Goal: Use online tool/utility: Utilize a website feature to perform a specific function

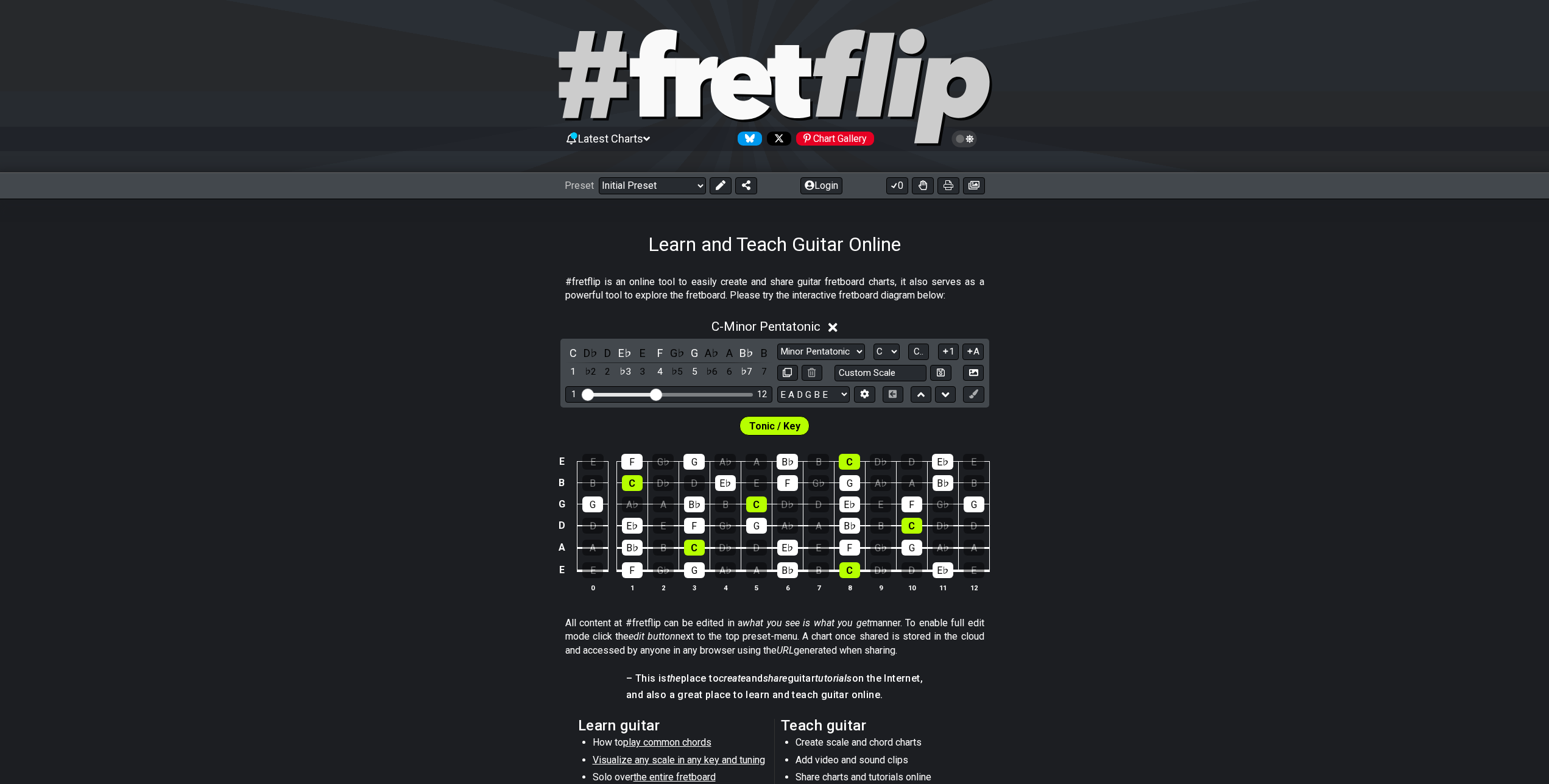
scroll to position [63, 0]
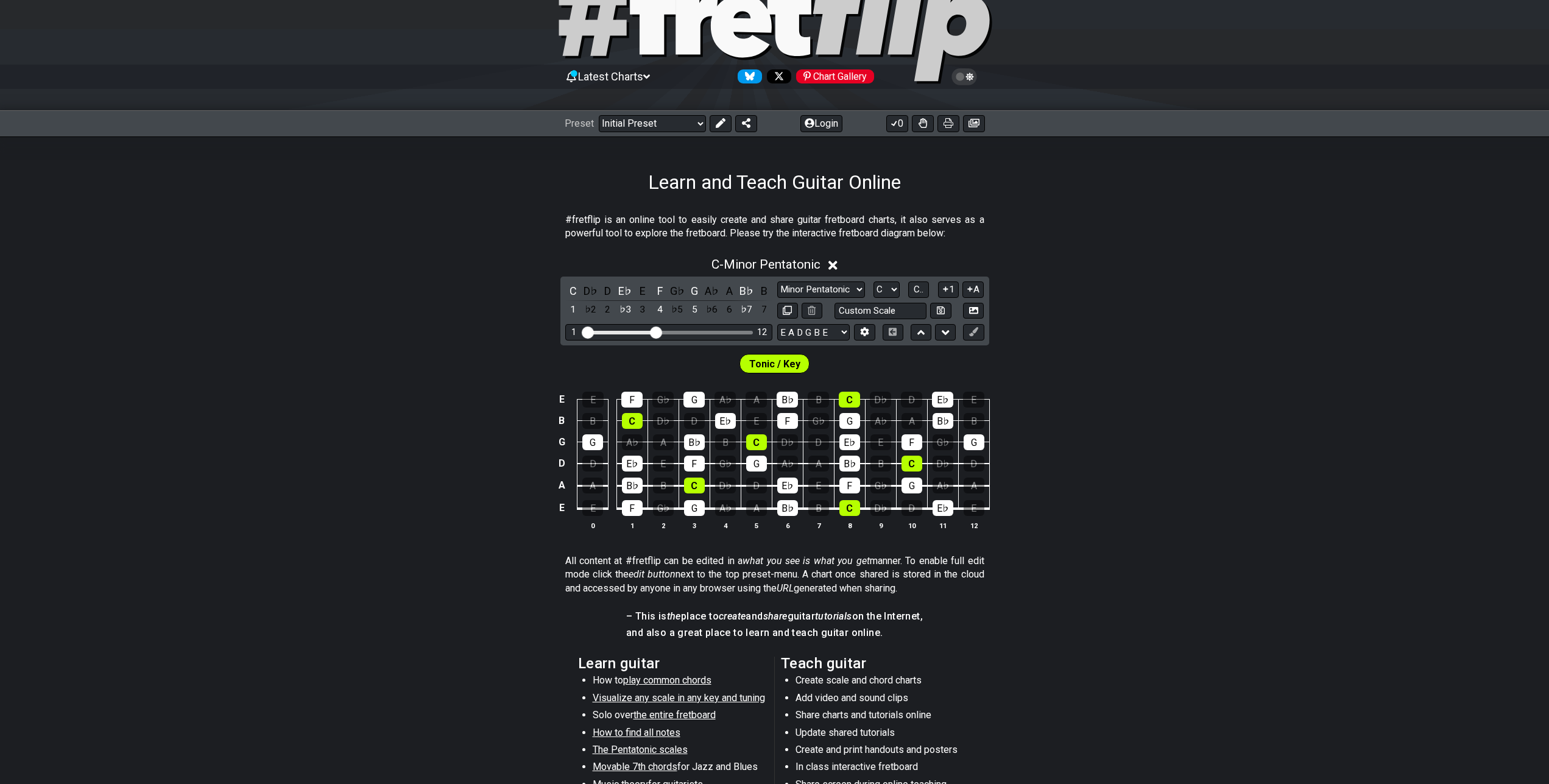
click at [789, 362] on span "Tonic / Key" at bounding box center [775, 364] width 51 height 18
click at [777, 324] on select "E A D G B E E A D G B E E A D G B E B E A D F♯ B A D G C E A D A D G B E E♭ A♭ …" at bounding box center [813, 332] width 72 height 17
select select "C G C F A D"
click option "C G C F A D" at bounding box center [0, 0] width 0 height 0
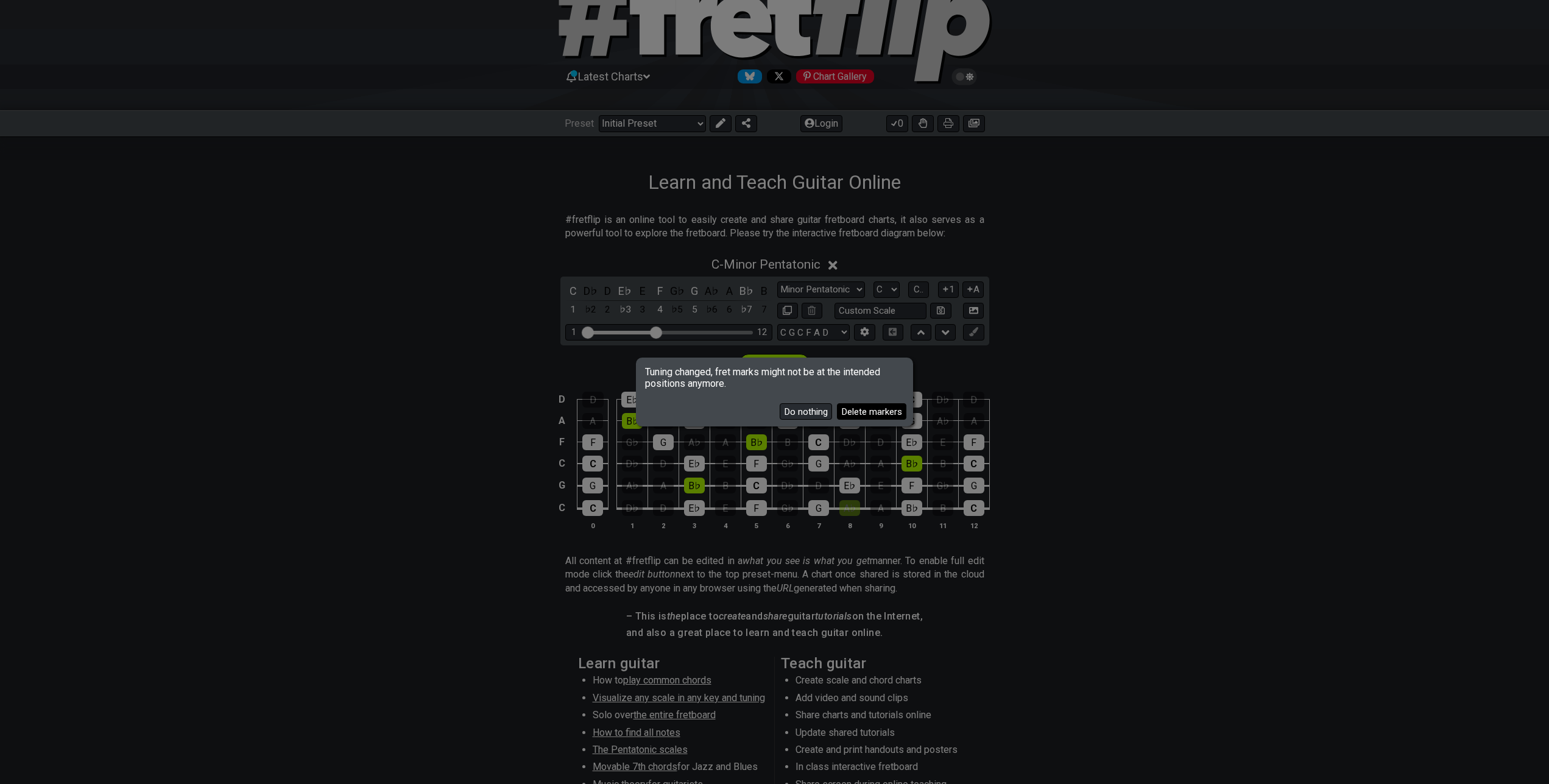
click at [864, 413] on button "Delete markers" at bounding box center [871, 411] width 70 height 17
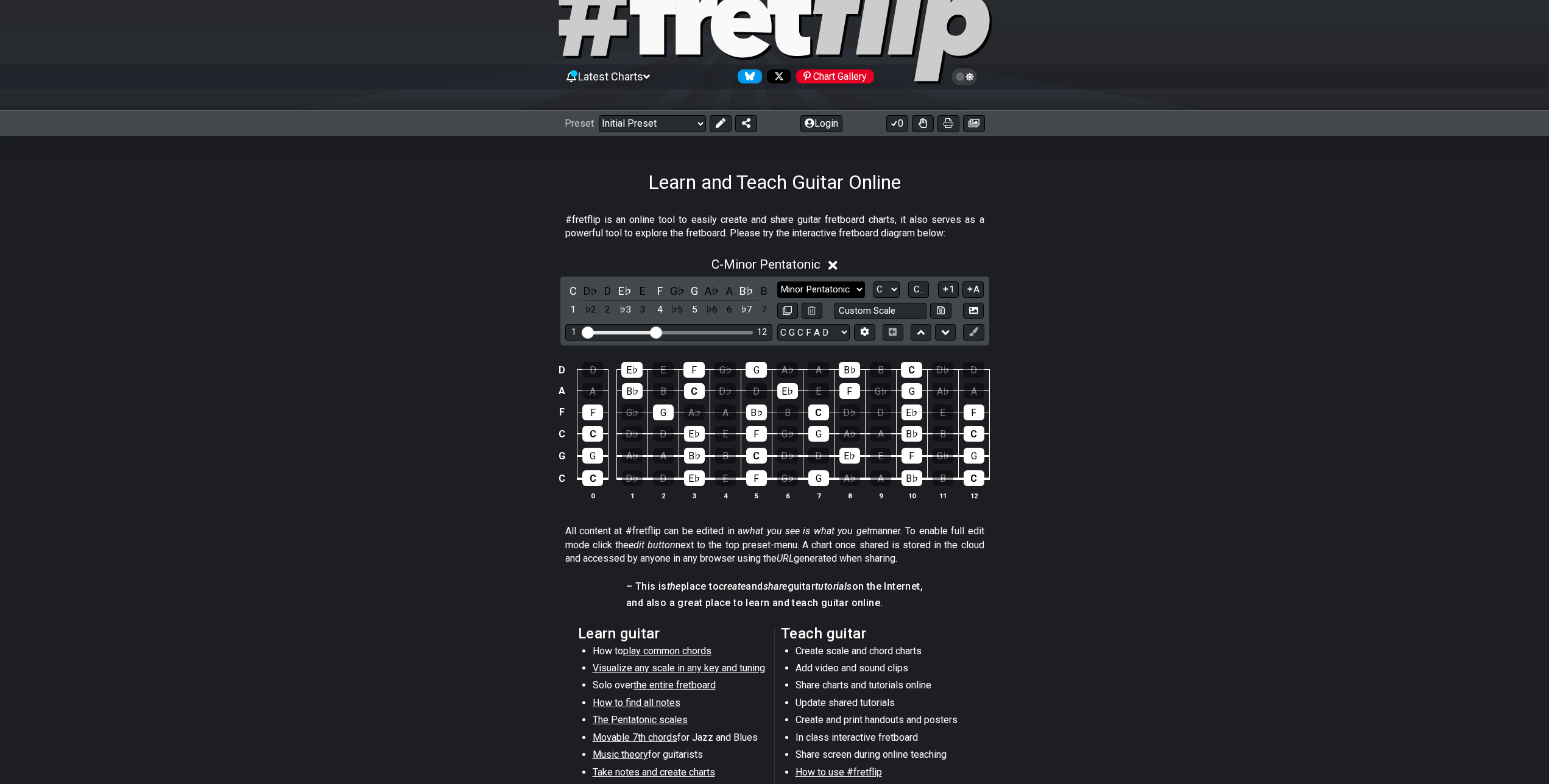
click at [777, 281] on select "Minor Pentatonic Click to edit Minor Pentatonic Major Pentatonic Minor Blues Ma…" at bounding box center [821, 289] width 88 height 17
select select "Phrygian"
click option "Phrygian" at bounding box center [0, 0] width 0 height 0
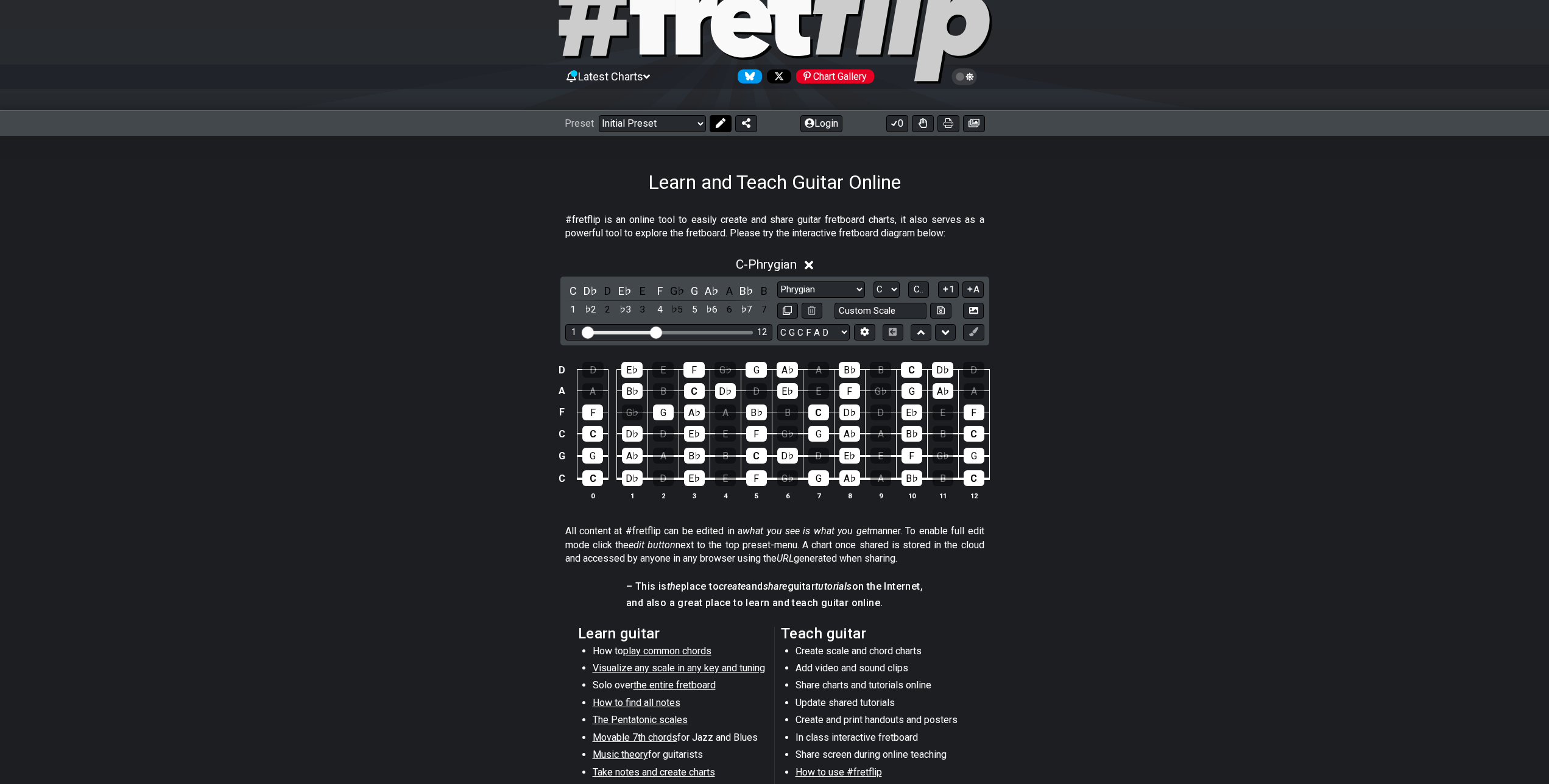
click at [714, 124] on button at bounding box center [721, 123] width 22 height 17
click at [801, 123] on button at bounding box center [795, 123] width 22 height 17
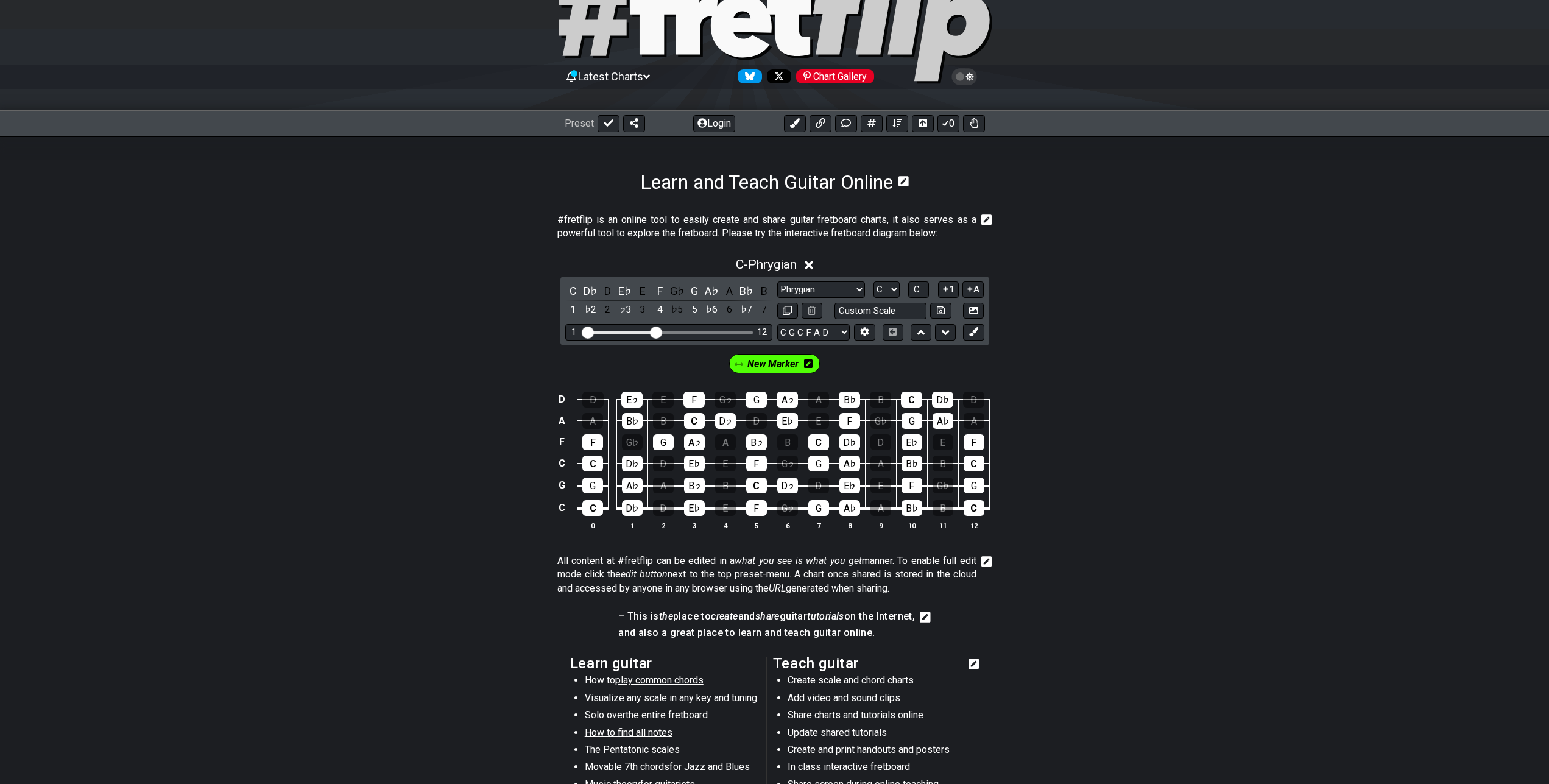
click at [791, 361] on span "New Marker" at bounding box center [773, 364] width 51 height 18
click at [796, 362] on span "New Marker" at bounding box center [773, 364] width 56 height 18
click at [796, 362] on span "New Marker" at bounding box center [773, 364] width 51 height 18
click at [796, 362] on span "New Marker" at bounding box center [773, 364] width 56 height 18
click at [796, 362] on span "New Marker" at bounding box center [773, 364] width 51 height 18
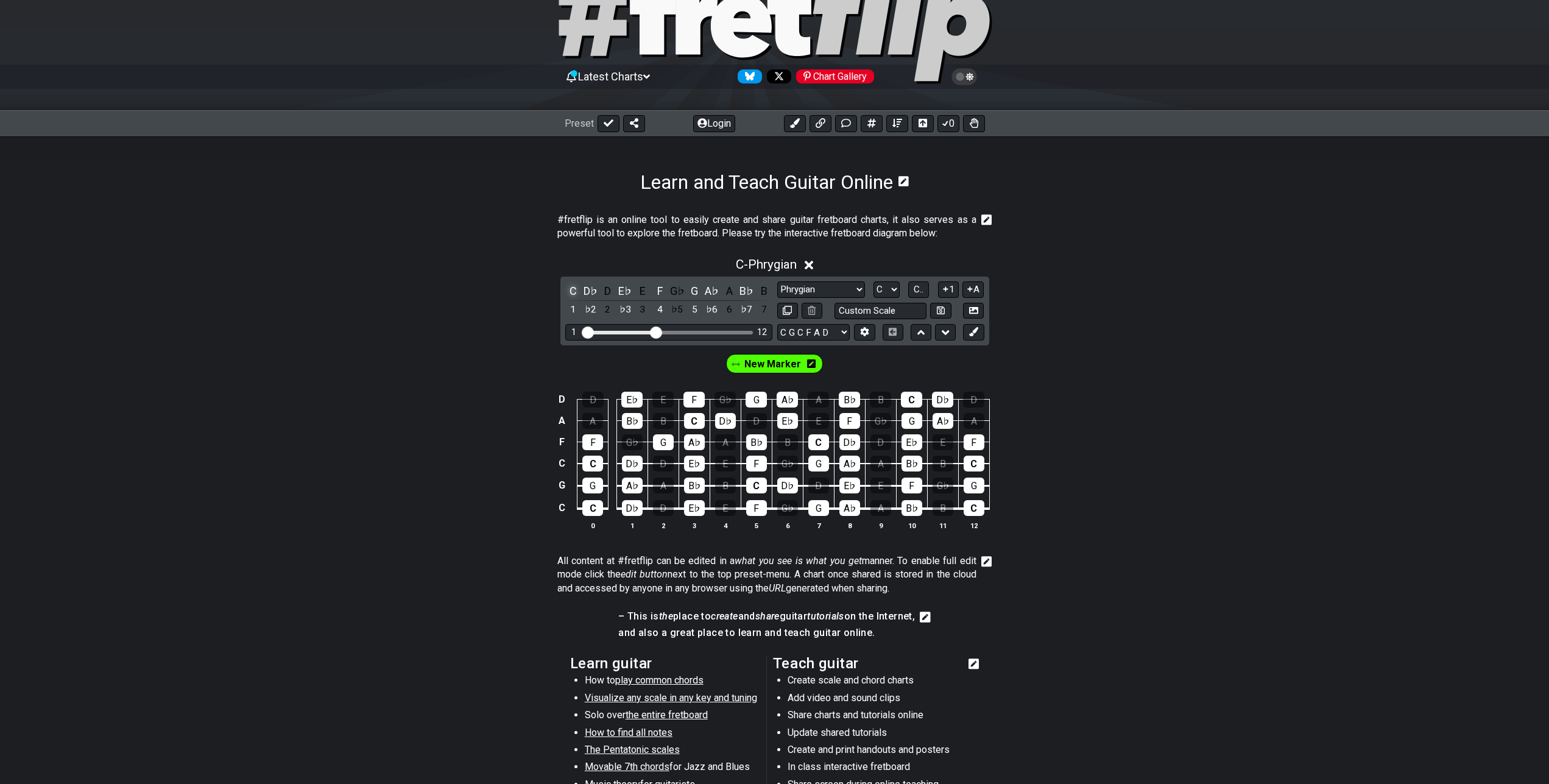
click at [572, 292] on div "C" at bounding box center [574, 291] width 16 height 17
click at [571, 290] on div "C" at bounding box center [574, 291] width 16 height 17
click at [752, 366] on span "New Marker" at bounding box center [773, 364] width 56 height 18
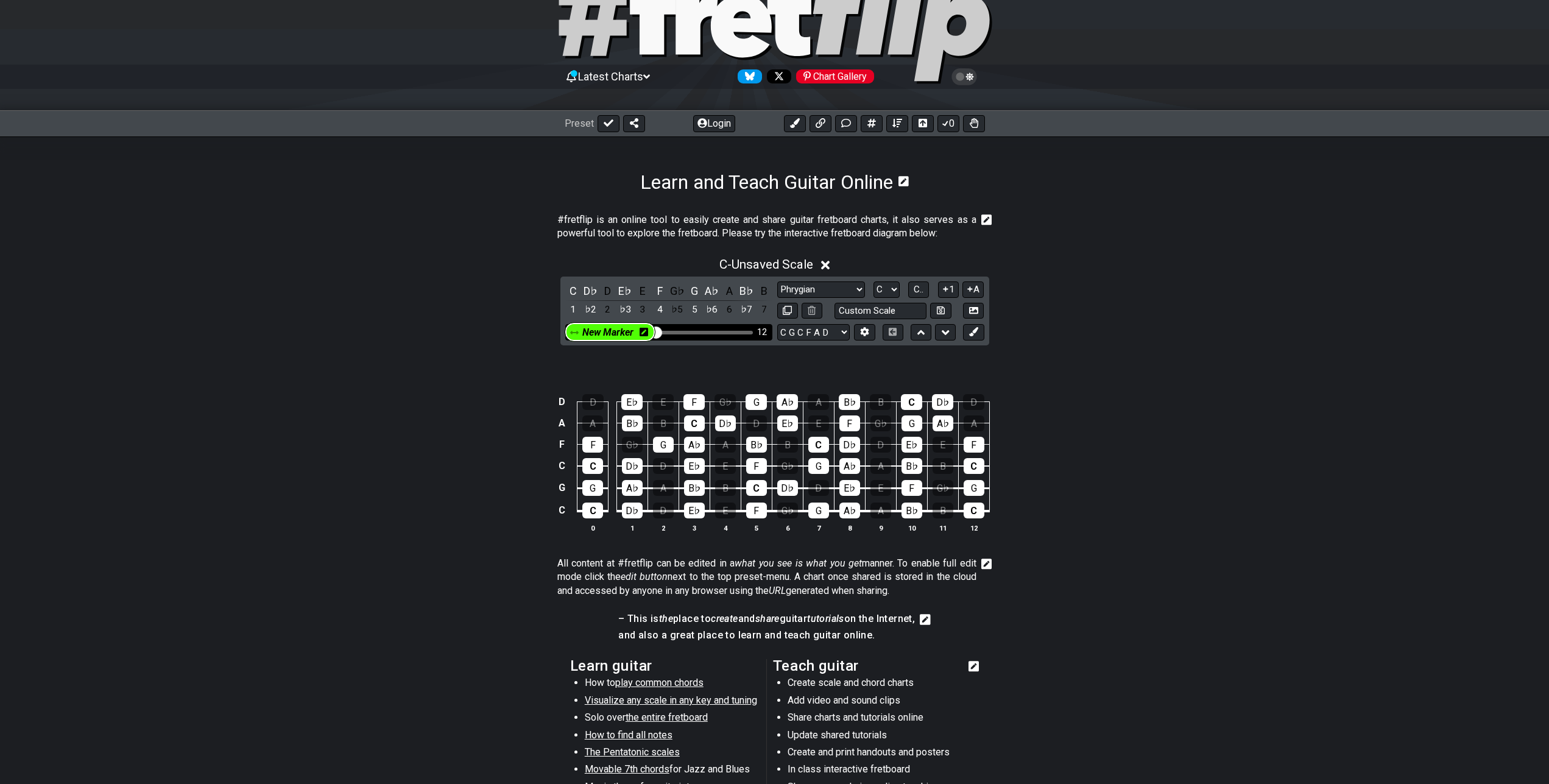
drag, startPoint x: 752, startPoint y: 366, endPoint x: 580, endPoint y: 335, distance: 174.8
click at [580, 335] on div "C - Unsaved Scale C D♭ D E♭ E F G♭ G A♭ A B♭ B 1 ♭2 2 ♭3 3 4 ♭5 5 ♭6 6 ♭7 7 Min…" at bounding box center [774, 400] width 1549 height 300
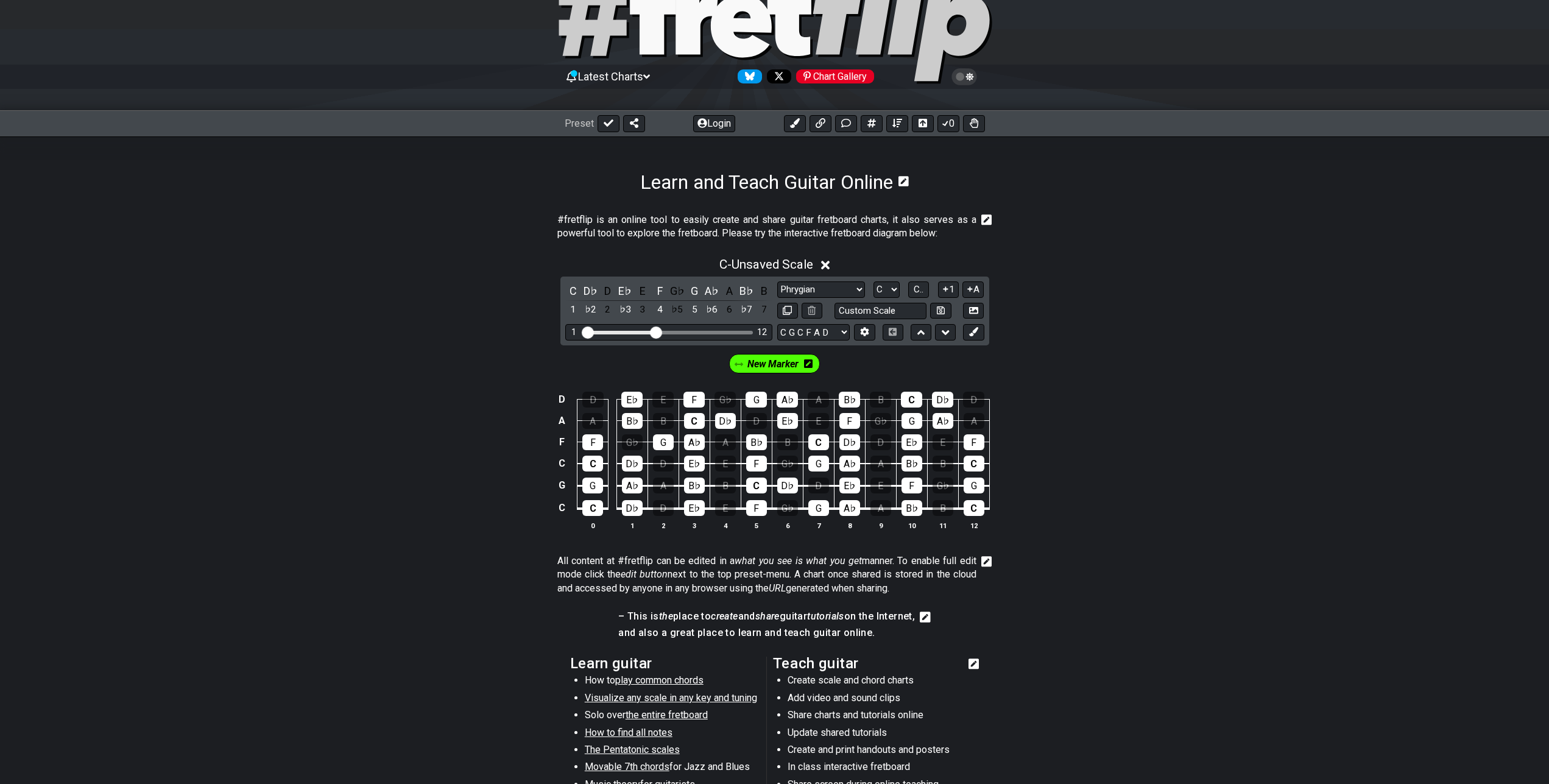
click at [781, 368] on span "New Marker" at bounding box center [773, 364] width 51 height 18
click at [781, 368] on span "New Marker" at bounding box center [773, 364] width 56 height 18
click at [809, 362] on icon at bounding box center [809, 364] width 9 height 9
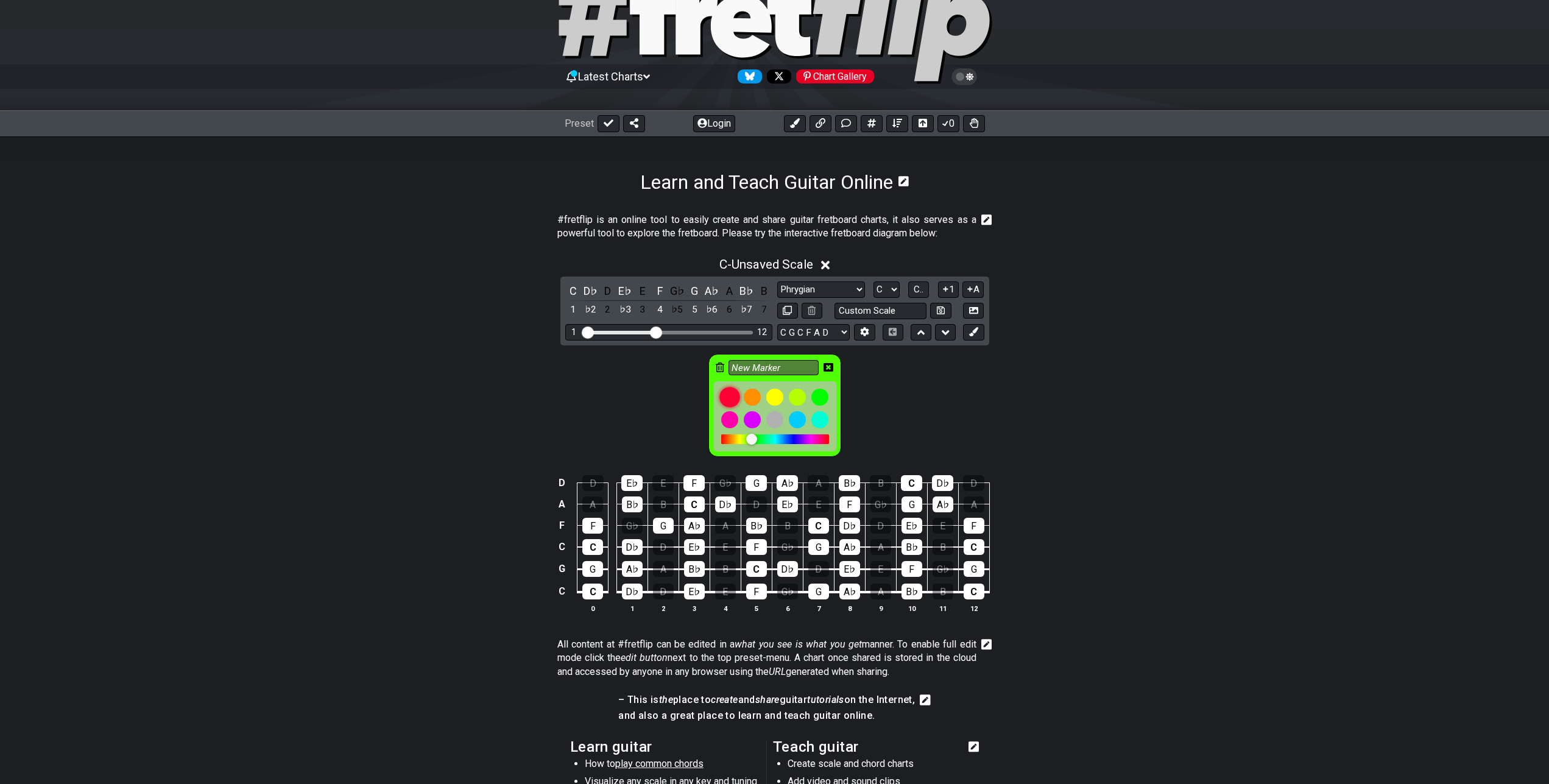
click at [731, 394] on div at bounding box center [730, 397] width 21 height 21
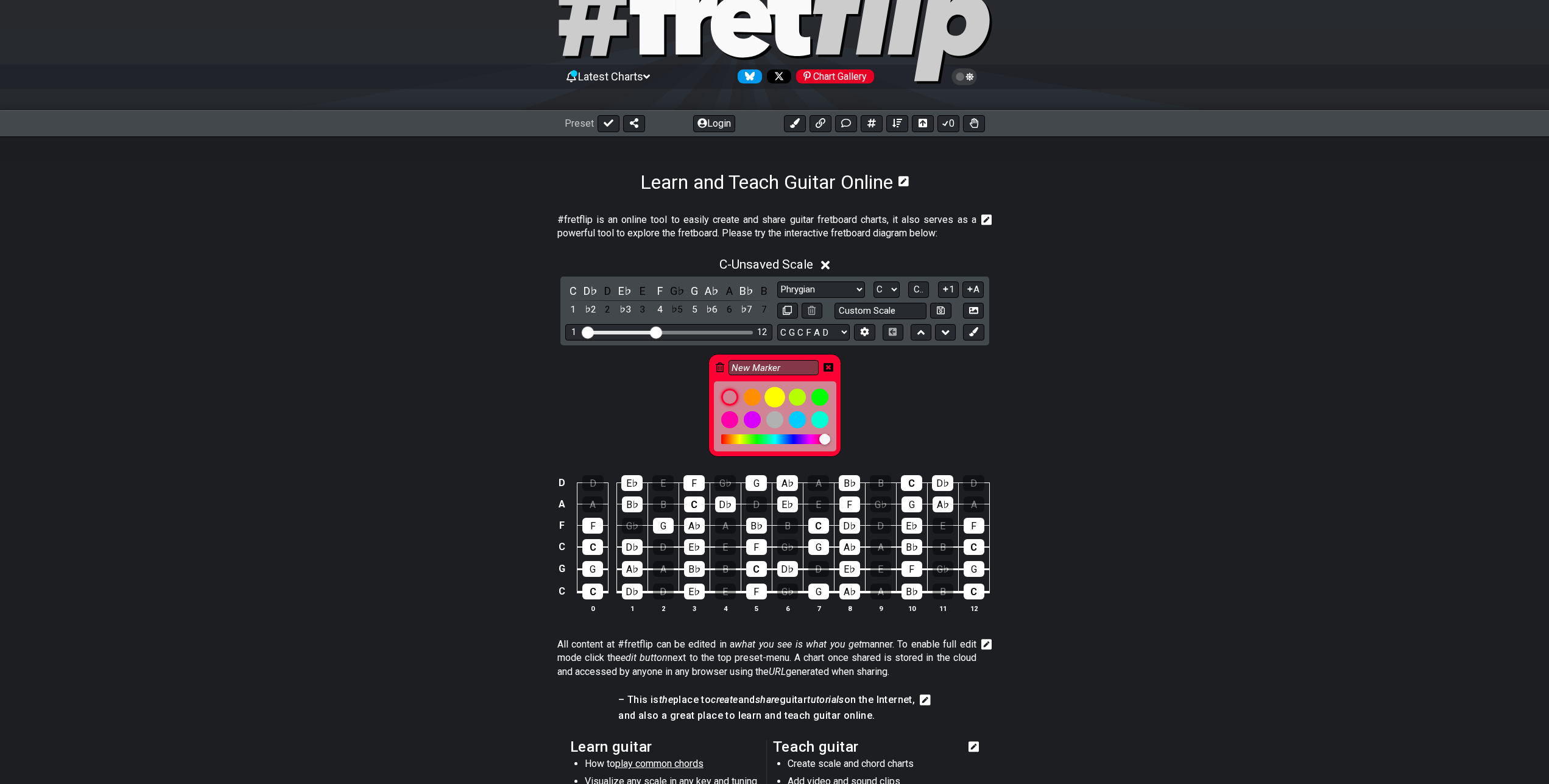
click at [773, 398] on div at bounding box center [775, 397] width 21 height 21
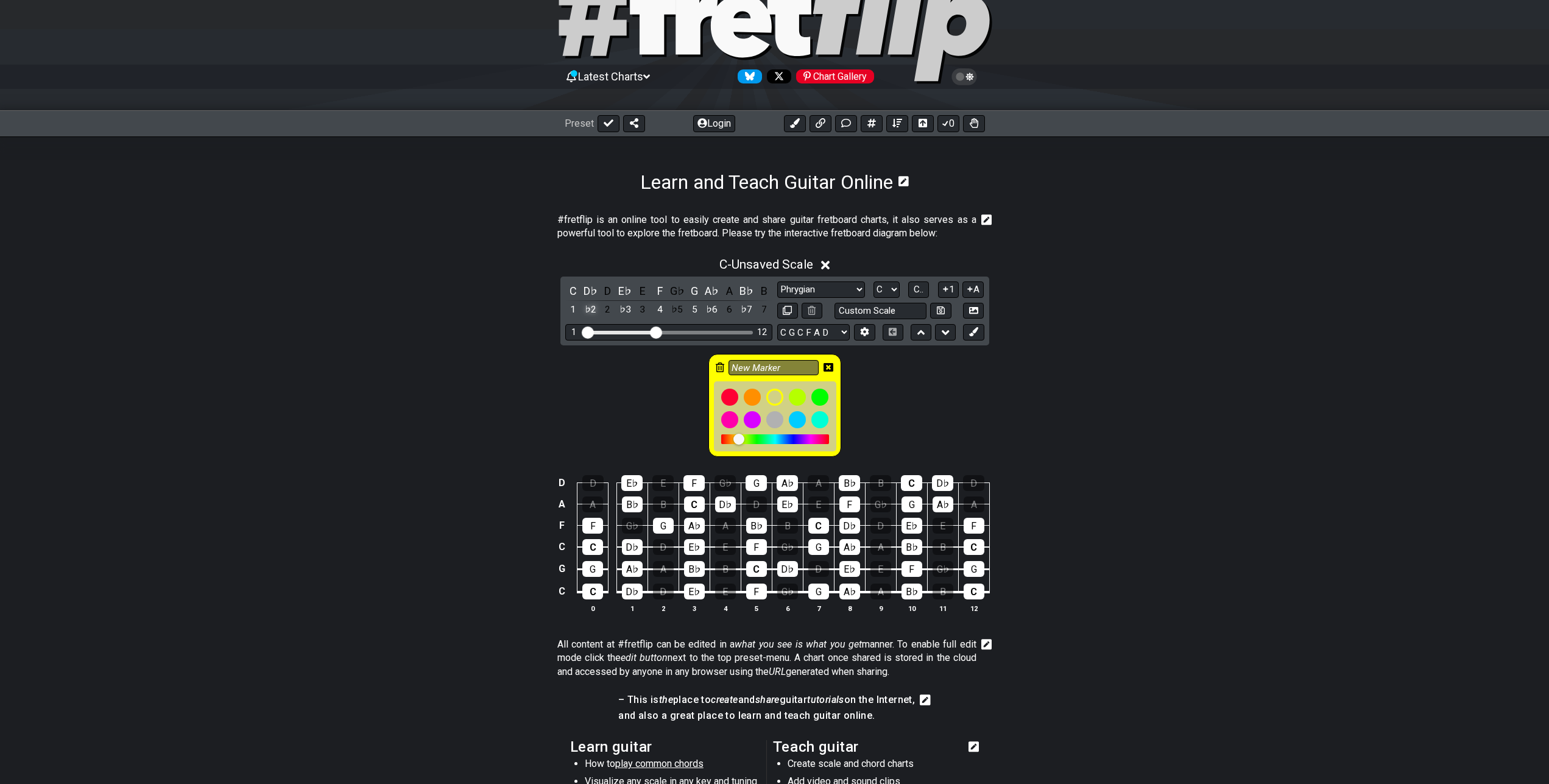
click at [592, 311] on div "♭2" at bounding box center [590, 309] width 16 height 17
click at [716, 311] on div "♭6" at bounding box center [712, 309] width 16 height 17
click at [708, 310] on div "♭6" at bounding box center [712, 309] width 16 height 17
click at [756, 419] on div at bounding box center [752, 420] width 21 height 21
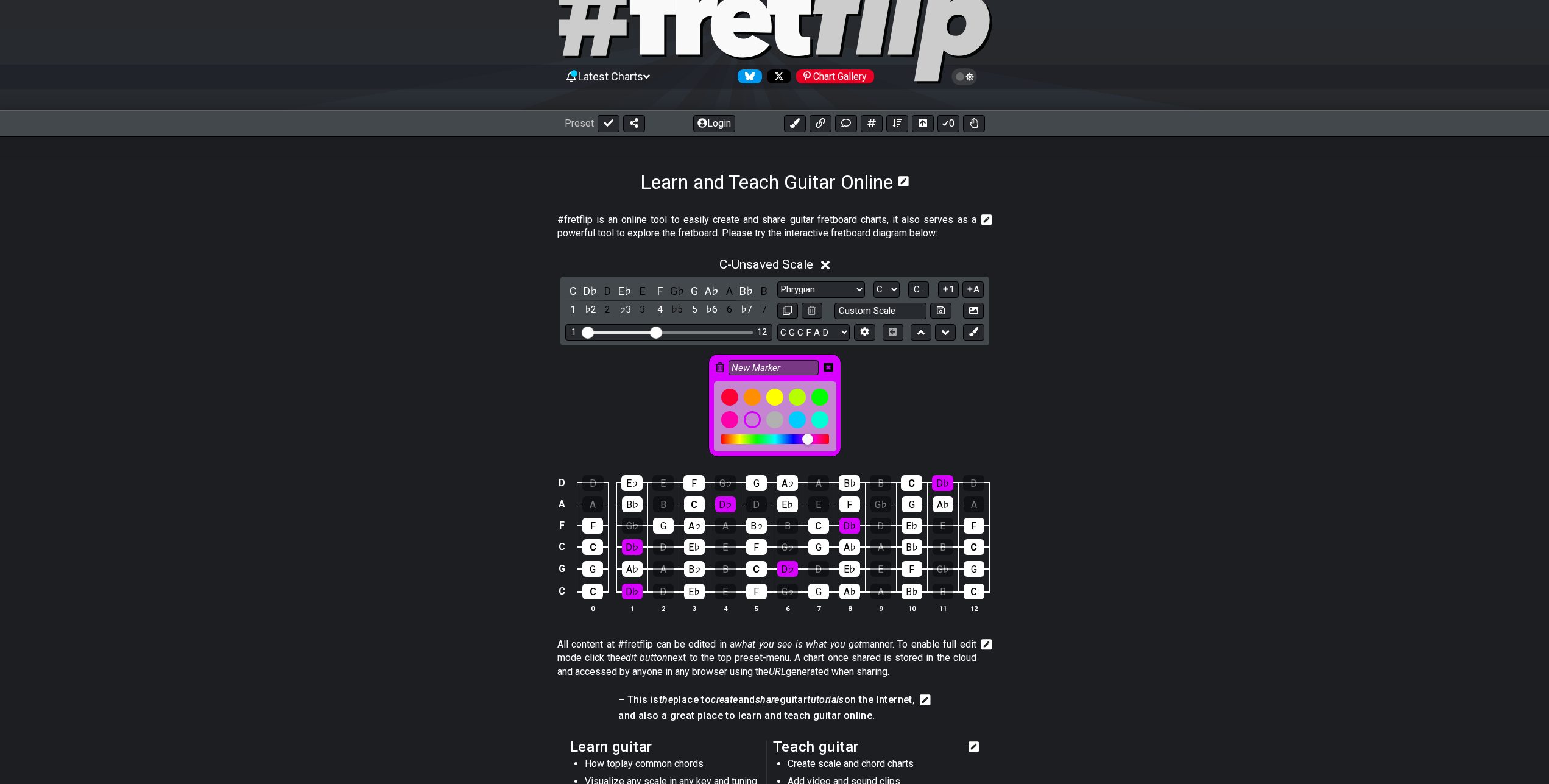
click at [669, 378] on div "New Marker" at bounding box center [774, 402] width 1549 height 114
click at [826, 369] on icon at bounding box center [828, 367] width 10 height 9
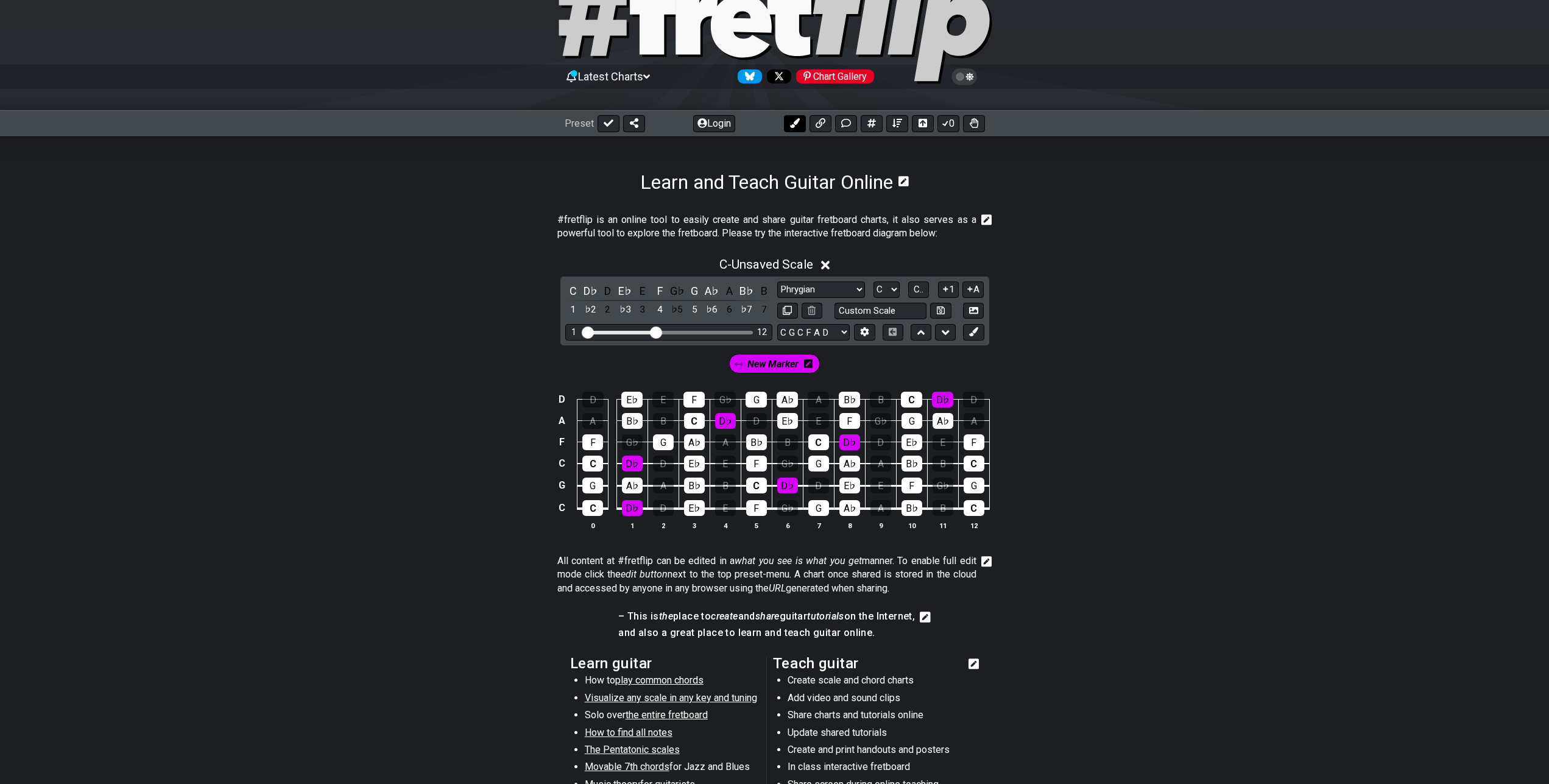
click at [799, 122] on icon at bounding box center [795, 122] width 10 height 10
click at [813, 363] on span "New Marker" at bounding box center [824, 364] width 51 height 18
click at [858, 363] on icon at bounding box center [863, 364] width 9 height 9
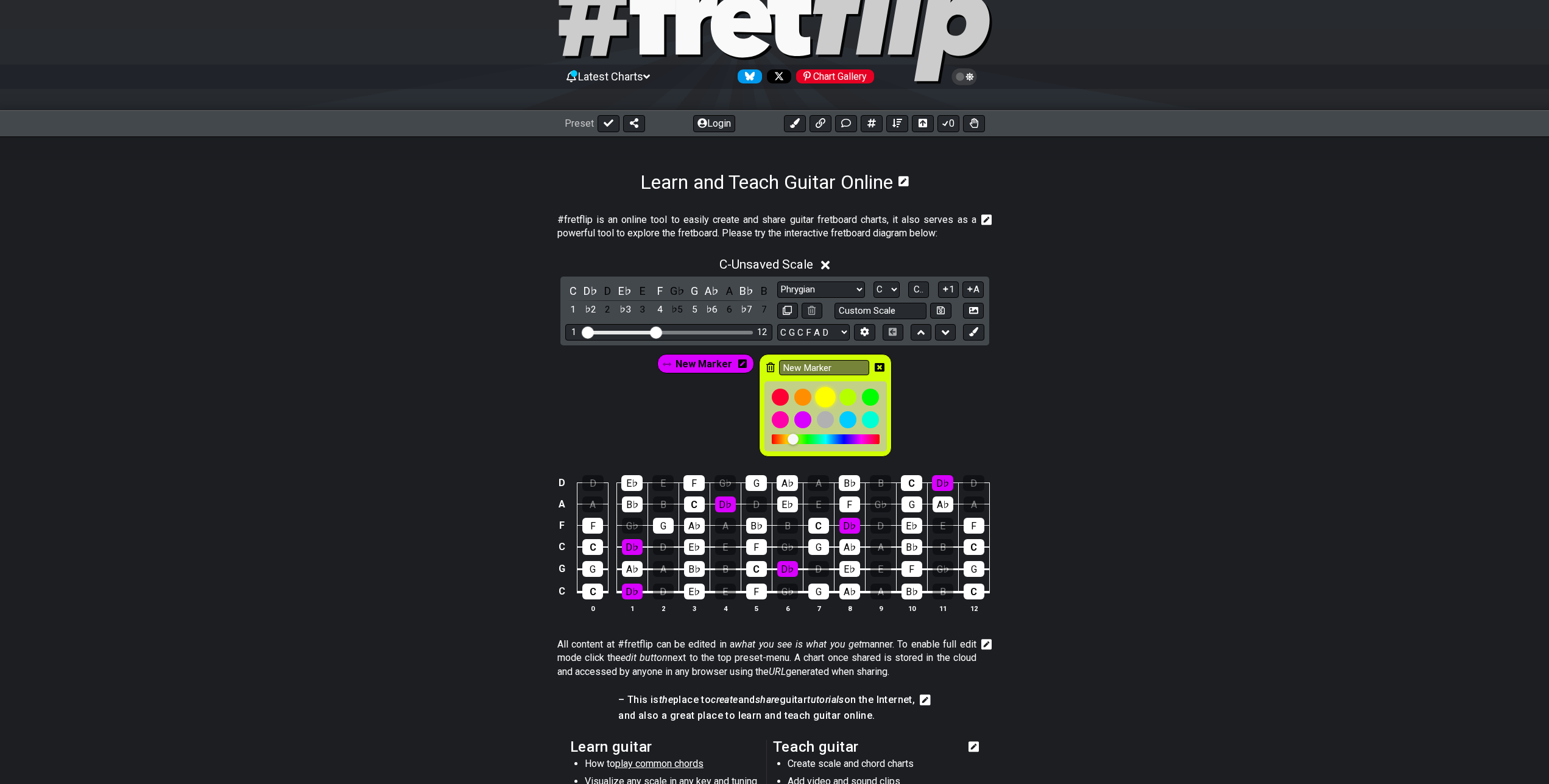
click at [830, 398] on div at bounding box center [826, 397] width 21 height 21
click at [773, 396] on div at bounding box center [781, 397] width 21 height 21
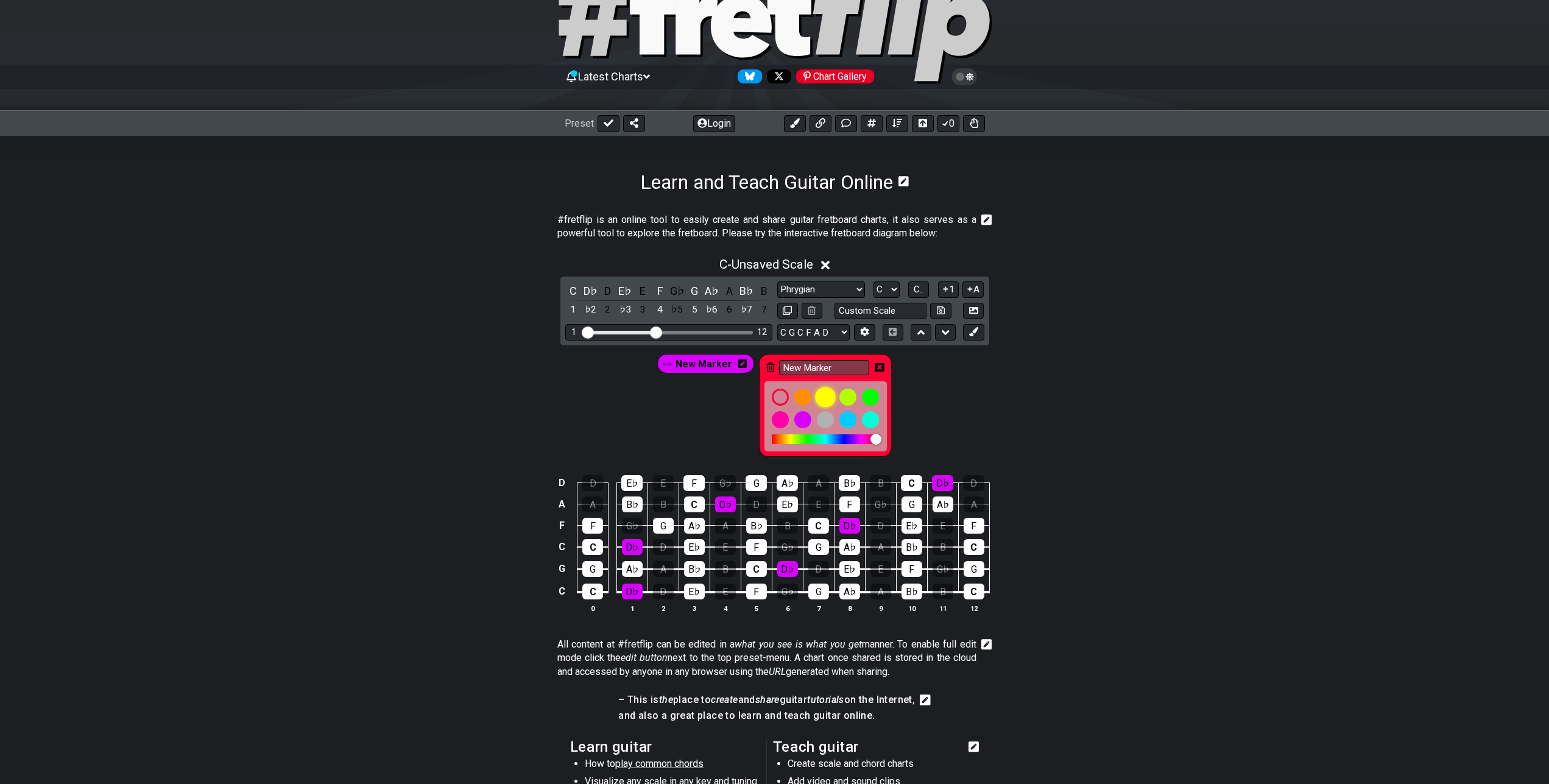
click at [820, 398] on div at bounding box center [826, 397] width 21 height 21
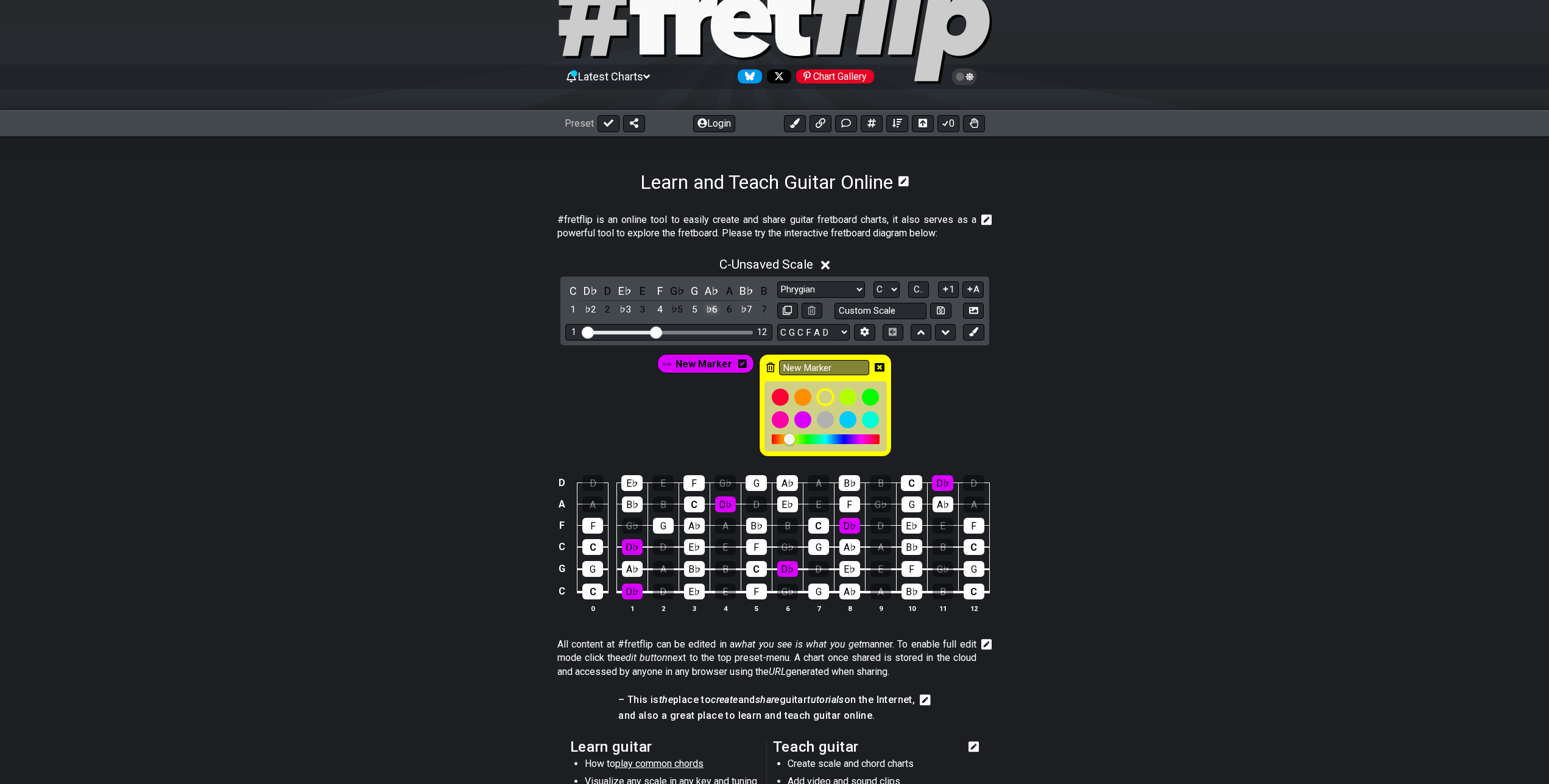
click at [710, 309] on div "♭6" at bounding box center [712, 309] width 16 height 17
click at [710, 309] on div "♯5" at bounding box center [712, 309] width 16 height 17
click at [814, 367] on input "New Marker" at bounding box center [824, 367] width 90 height 15
click at [793, 398] on div at bounding box center [804, 397] width 21 height 21
click at [913, 380] on div "New Marker New Marker" at bounding box center [774, 402] width 1549 height 114
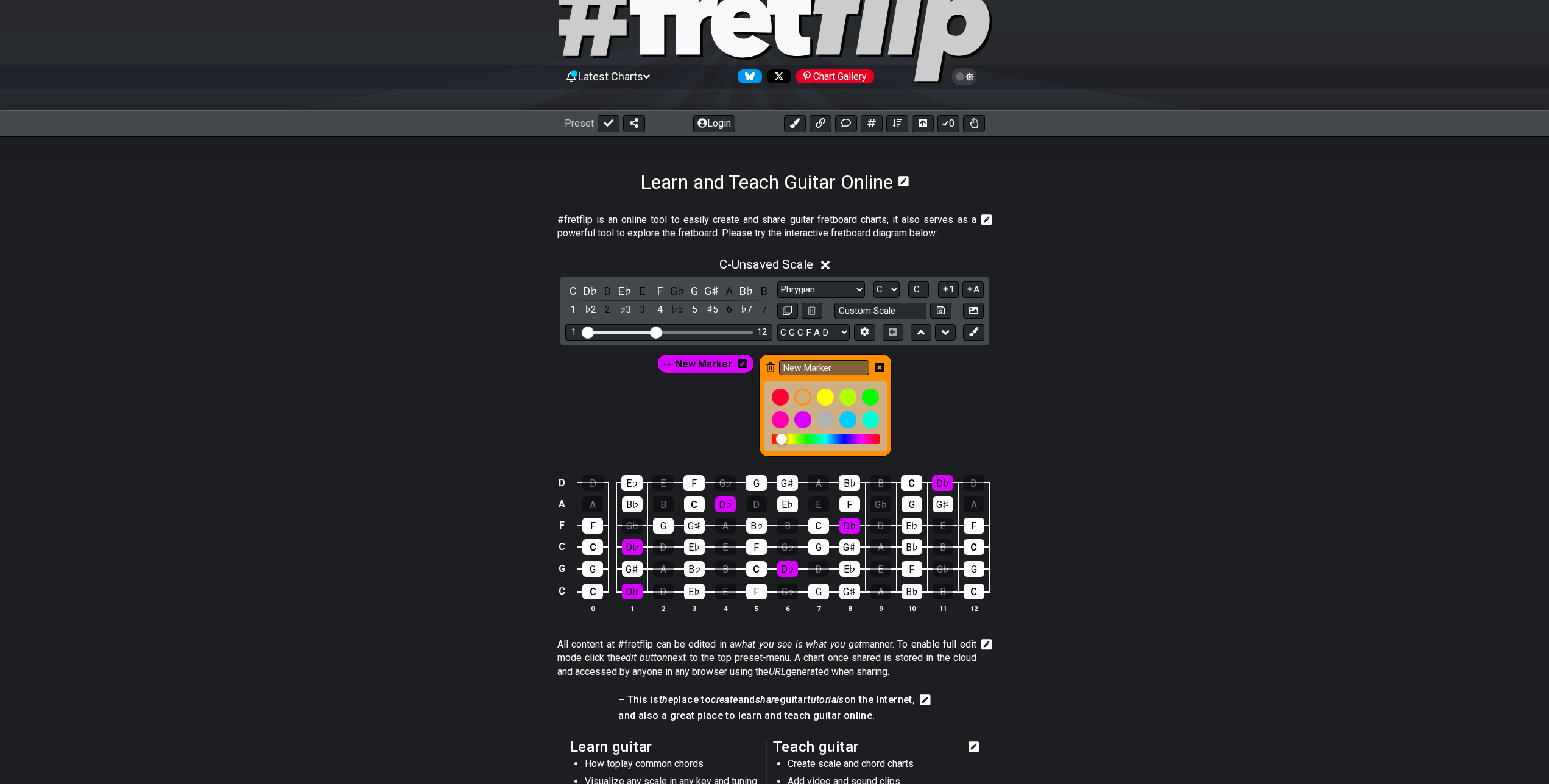
click at [880, 368] on icon at bounding box center [879, 367] width 10 height 9
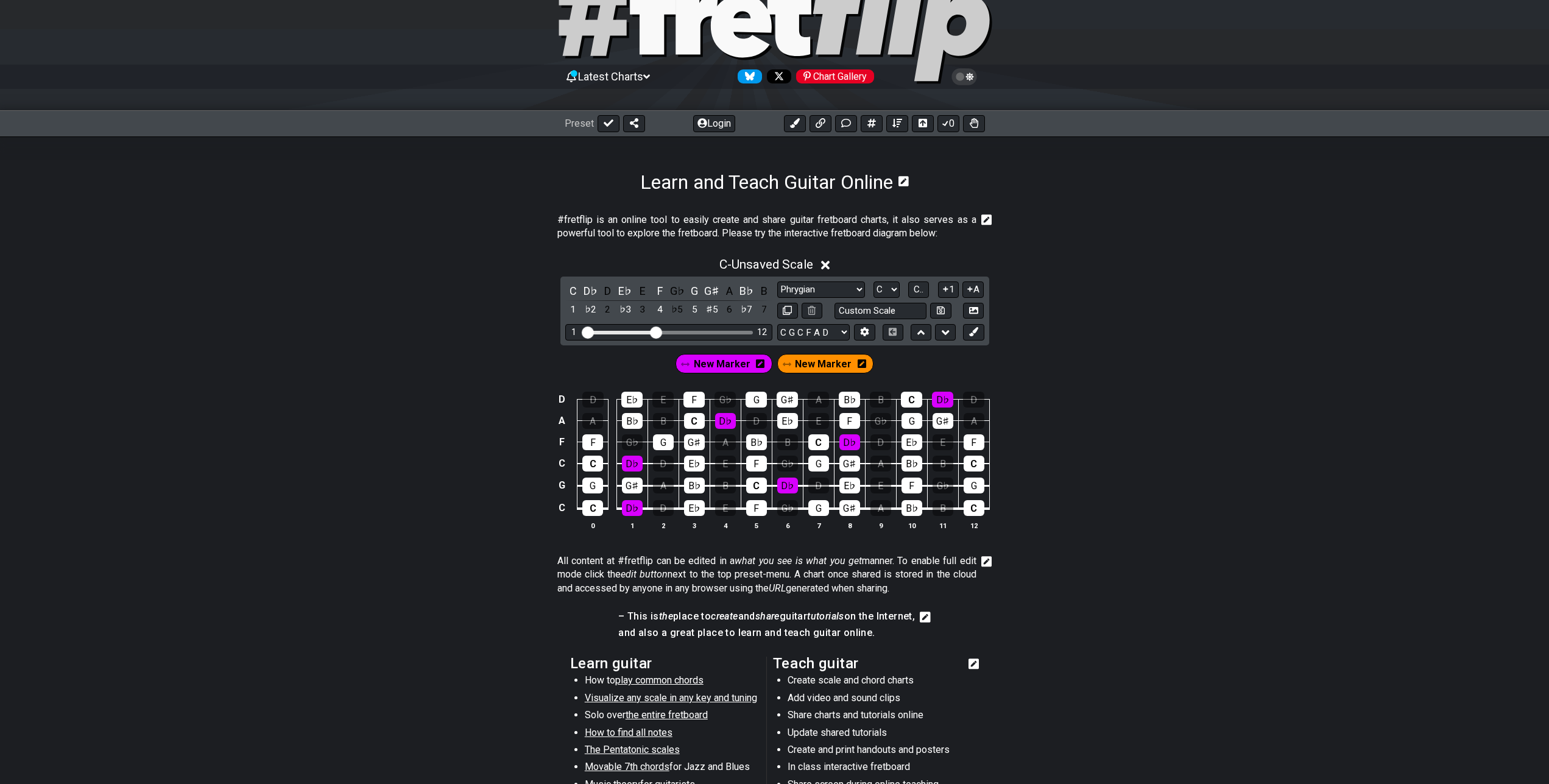
click at [834, 364] on span "New Marker" at bounding box center [823, 364] width 56 height 18
click at [715, 309] on div "♯5" at bounding box center [712, 309] width 16 height 17
click at [714, 308] on div "♯5" at bounding box center [712, 309] width 16 height 17
click at [1035, 380] on div "D D E♭ E F G♭ G G♯ A B♭ B C D♭ D A A B♭ B C D♭ D E♭ E F G♭ G G♯ A F F G♭ G G♯ A…" at bounding box center [774, 462] width 1549 height 171
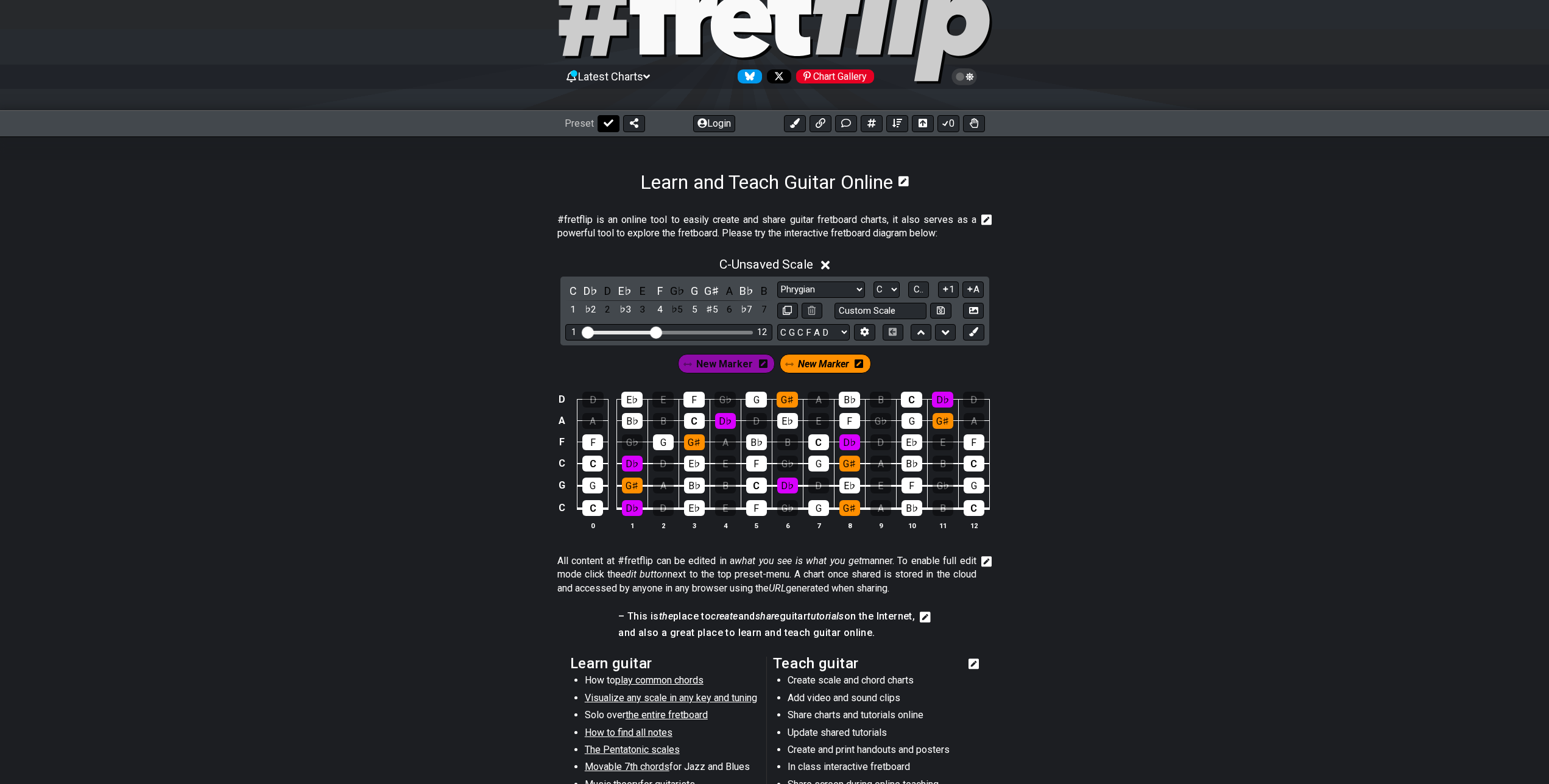
click at [601, 122] on button at bounding box center [608, 123] width 22 height 17
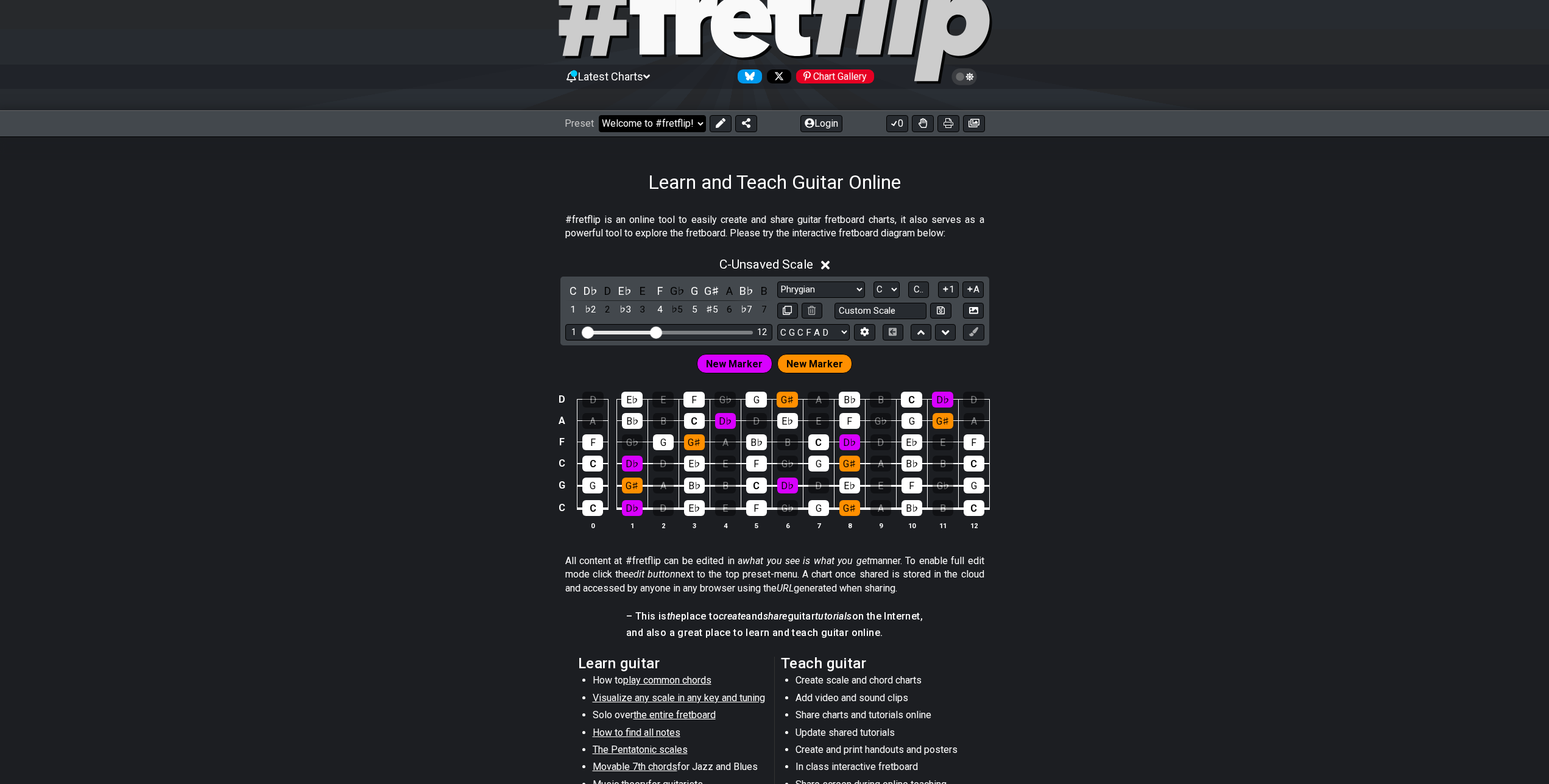
click at [599, 115] on select "Welcome to #fretflip! Initial Preset Custom Preset Minor Pentatonic Major Penta…" at bounding box center [653, 123] width 107 height 17
select select "/welcome"
click option "Initial Preset" at bounding box center [0, 0] width 0 height 0
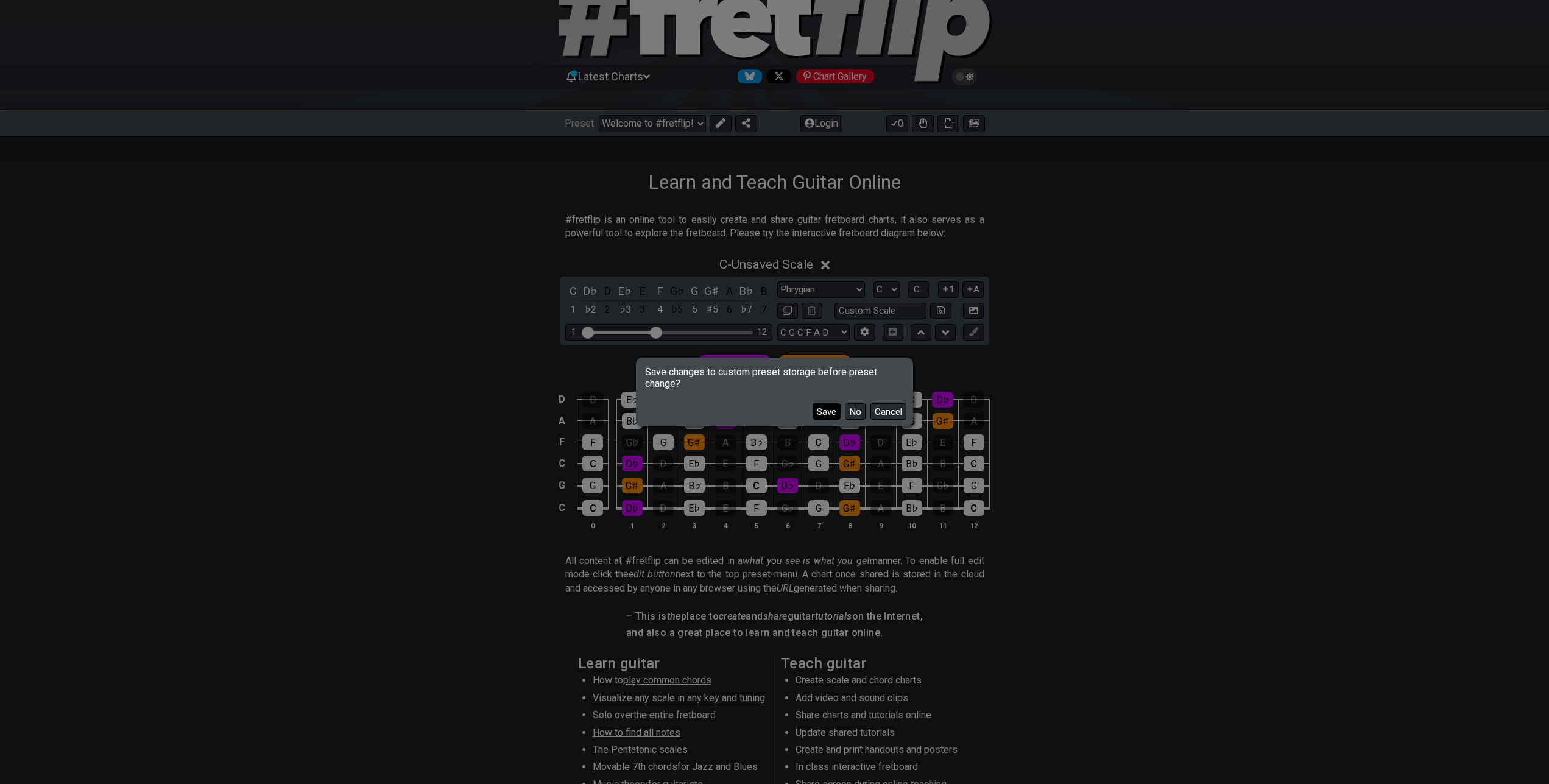
click at [835, 409] on button "Save" at bounding box center [826, 411] width 28 height 17
select select "Minor Pentatonic"
select select "E A D G B E"
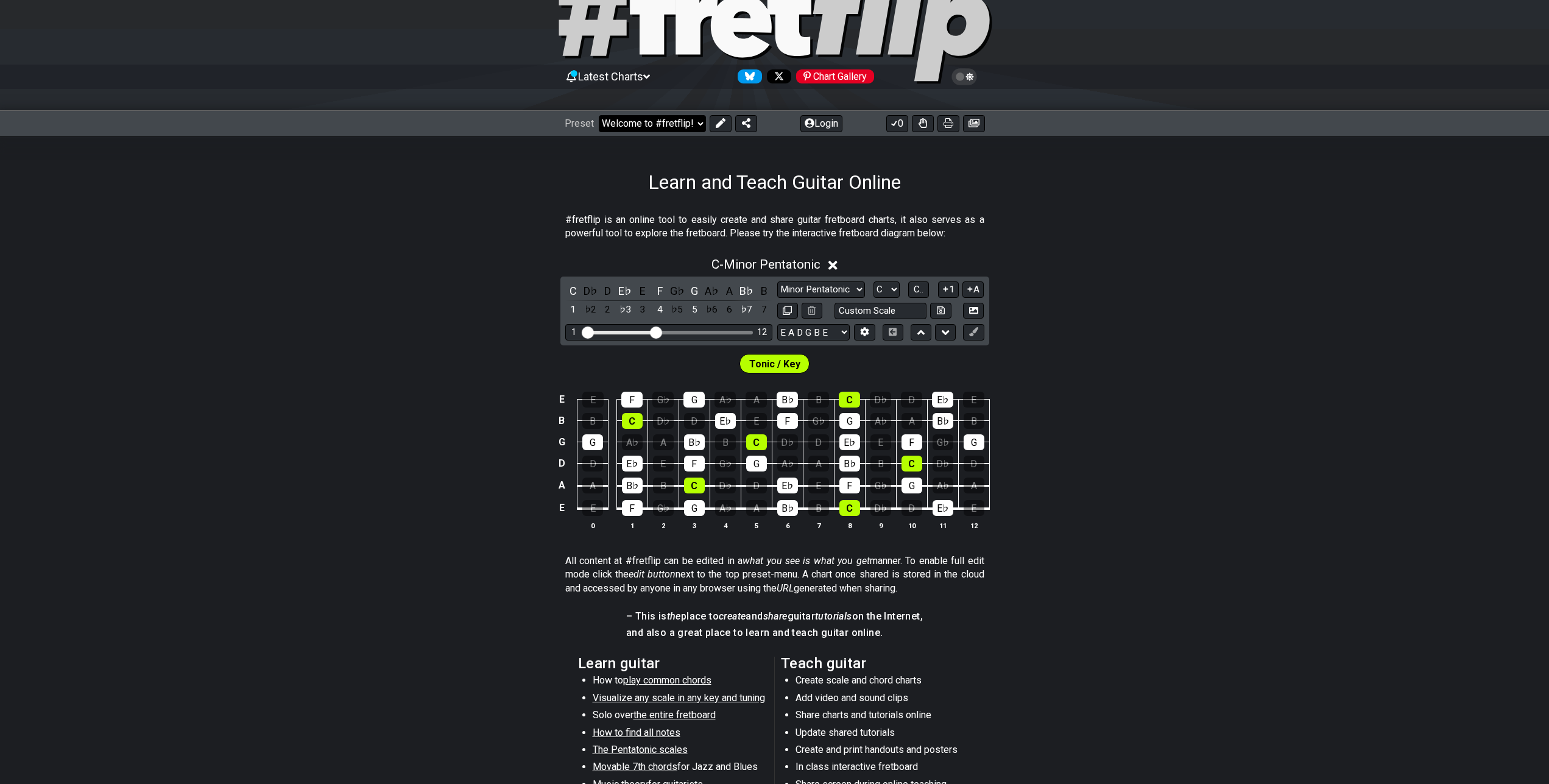
click at [599, 115] on select "Welcome to #fretflip! Initial Preset Learn and Teach Guitar Online Minor Pentat…" at bounding box center [653, 123] width 107 height 17
select select "/welcome"
click option "Initial Preset" at bounding box center [0, 0] width 0 height 0
click at [599, 115] on select "Welcome to #fretflip! Initial Preset Learn and Teach Guitar Online Minor Pentat…" at bounding box center [653, 123] width 107 height 17
click option "Welcome to #fretflip!" at bounding box center [0, 0] width 0 height 0
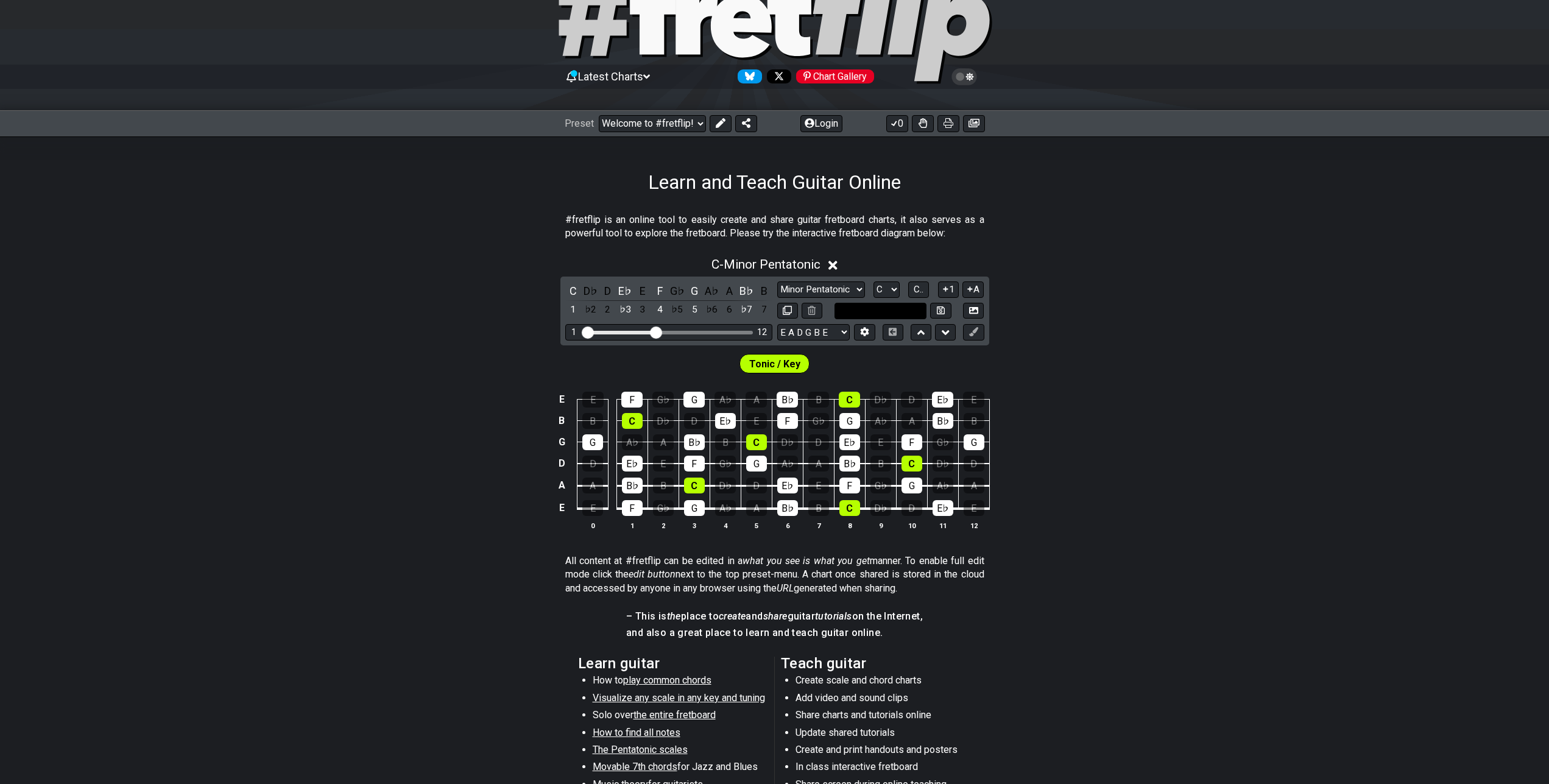
click at [872, 307] on input "text" at bounding box center [880, 311] width 93 height 17
type input "Custom Scale"
click at [777, 324] on select "E A D G B E E A D G B E E A D G B E B E A D F♯ B A D G C E A D A D G B E E♭ A♭ …" at bounding box center [813, 332] width 72 height 17
select select "C G C F A D"
click option "C G C F A D" at bounding box center [0, 0] width 0 height 0
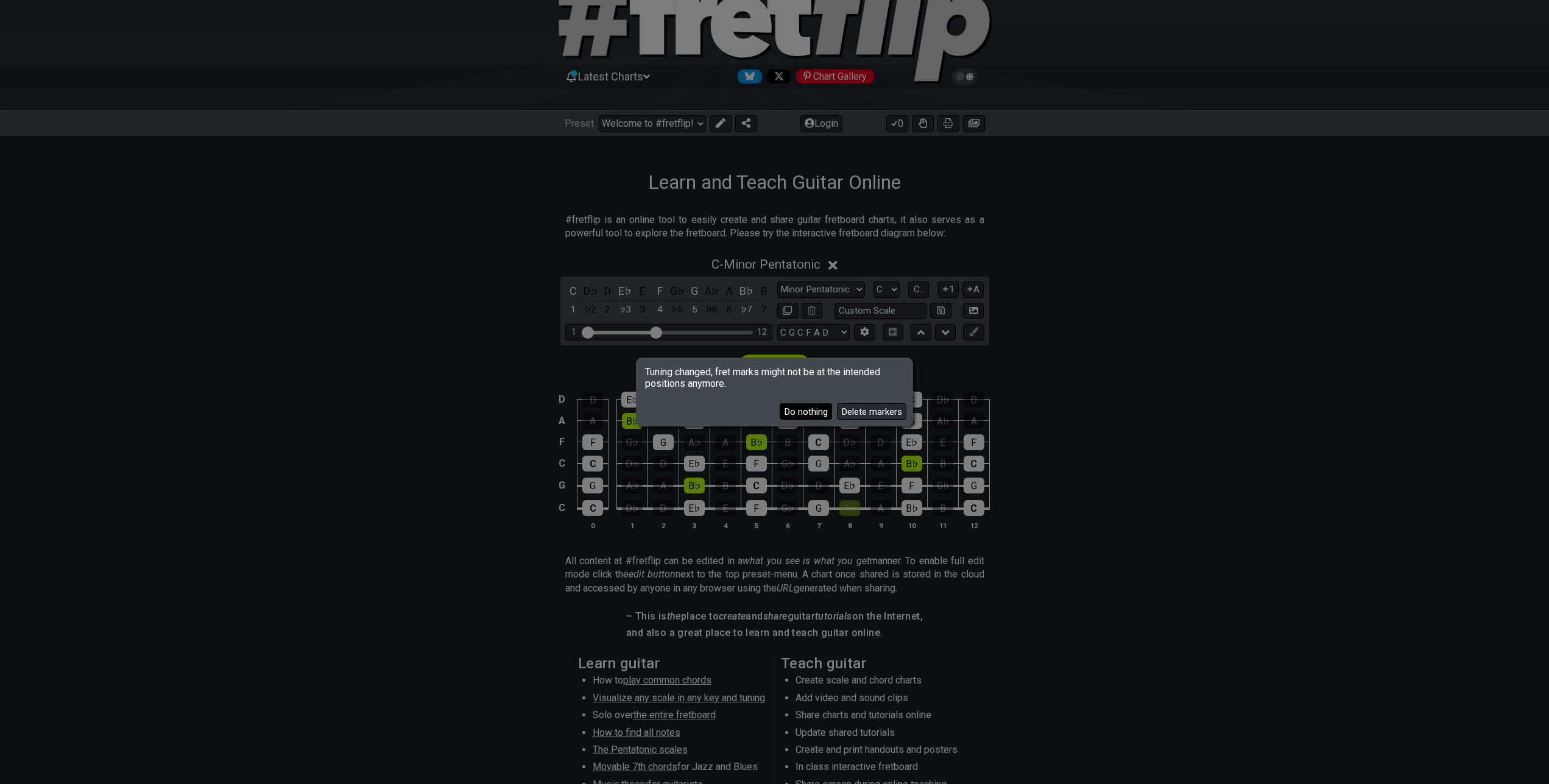
click at [817, 408] on button "Do nothing" at bounding box center [805, 411] width 52 height 17
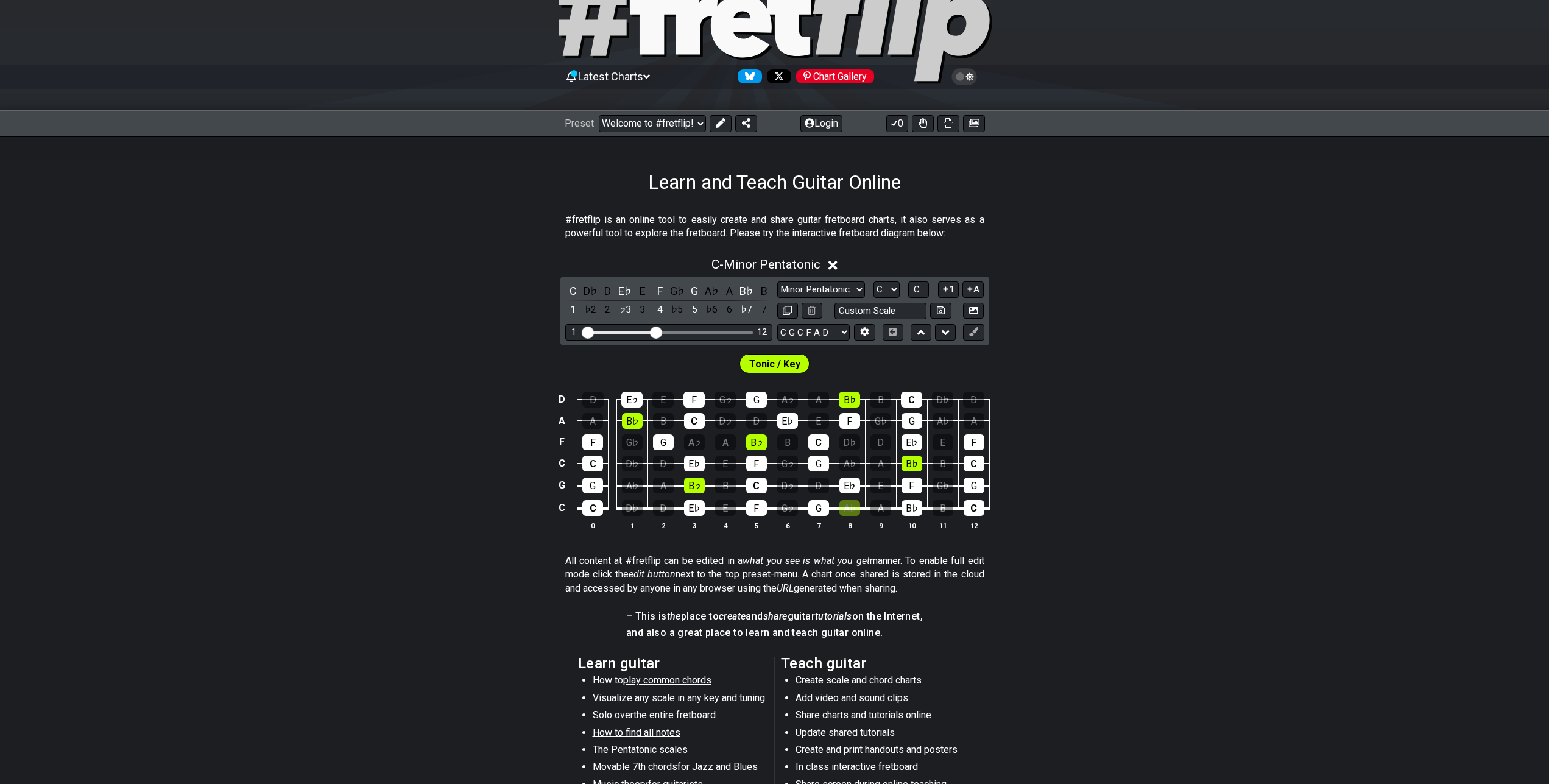
click at [787, 363] on span "Tonic / Key" at bounding box center [775, 364] width 51 height 18
click at [767, 366] on span "Tonic / Key" at bounding box center [775, 364] width 51 height 18
click at [599, 115] on select "Welcome to #fretflip! Initial Preset Learn and Teach Guitar Online Minor Pentat…" at bounding box center [653, 123] width 107 height 17
select select "/welcome"
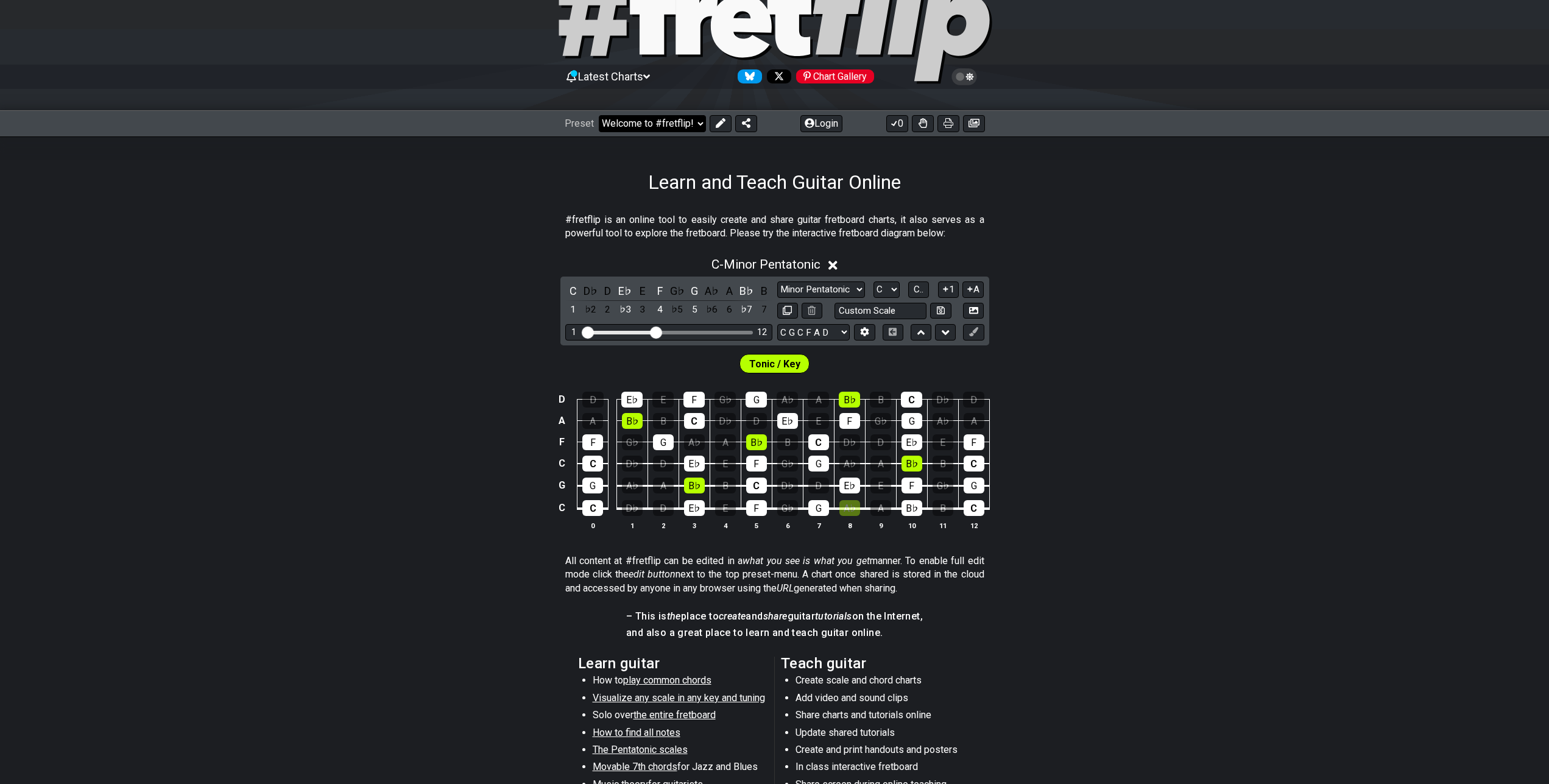
click option "Initial Preset" at bounding box center [0, 0] width 0 height 0
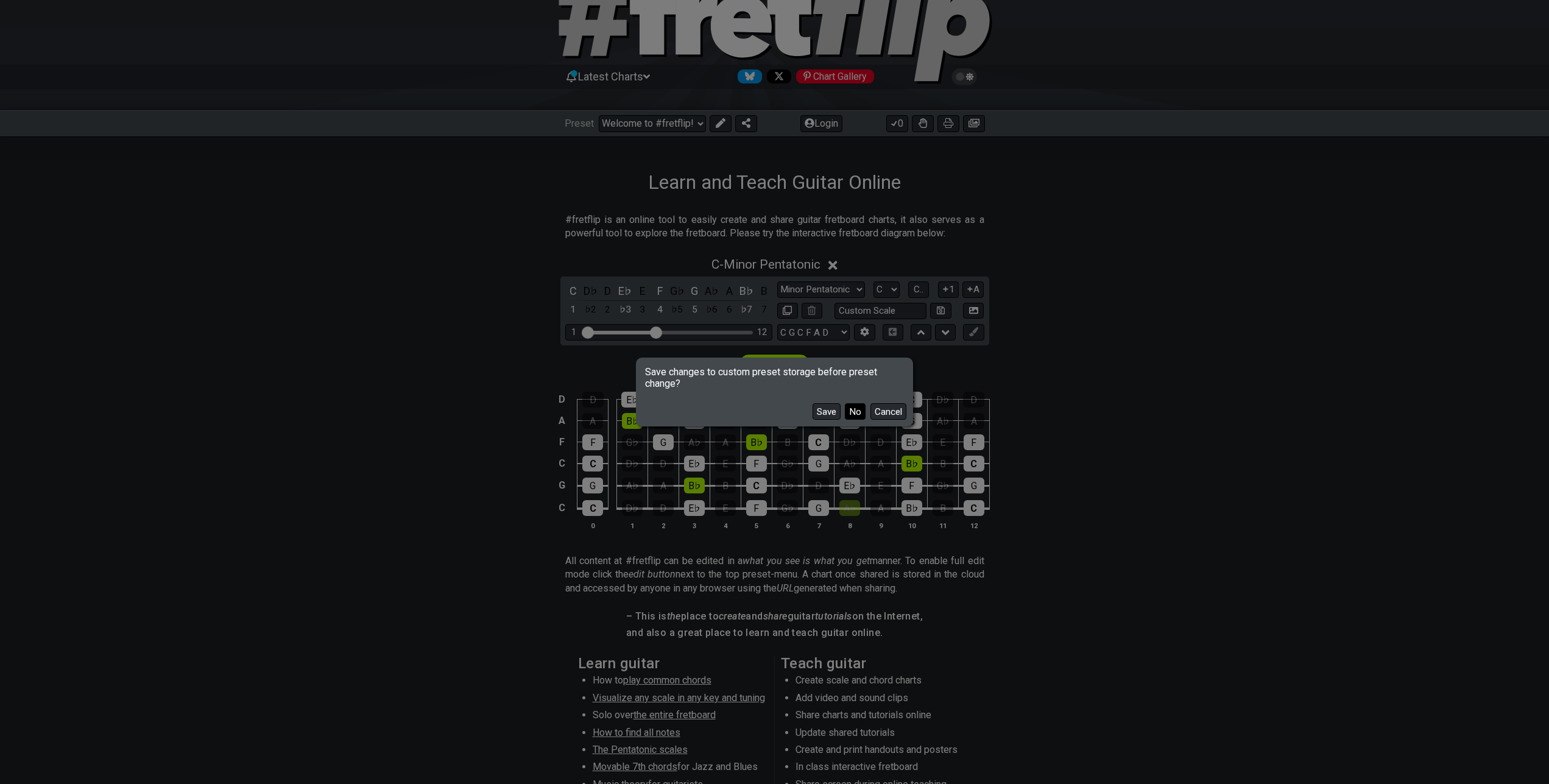
click at [851, 408] on button "No" at bounding box center [856, 411] width 21 height 17
select select "E A D G B E"
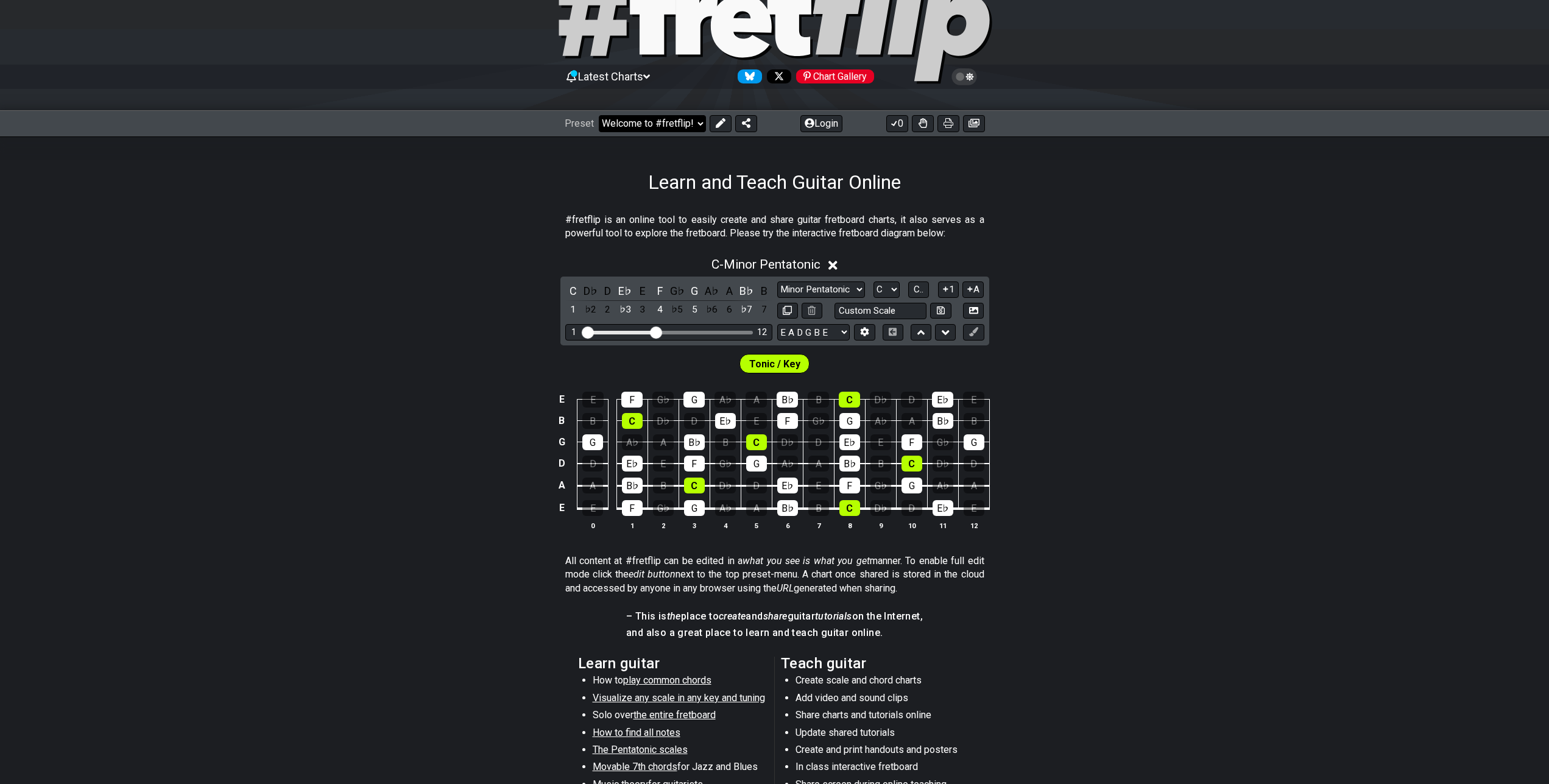
click at [599, 115] on select "Welcome to #fretflip! Initial Preset Learn and Teach Guitar Online Minor Pentat…" at bounding box center [653, 123] width 107 height 17
select select "/welcome"
click option "Initial Preset" at bounding box center [0, 0] width 0 height 0
click at [777, 324] on select "E A D G B E E A D G B E E A D G B E B E A D F♯ B A D G C E A D A D G B E E♭ A♭ …" at bounding box center [813, 332] width 72 height 17
select select "C G C F A D"
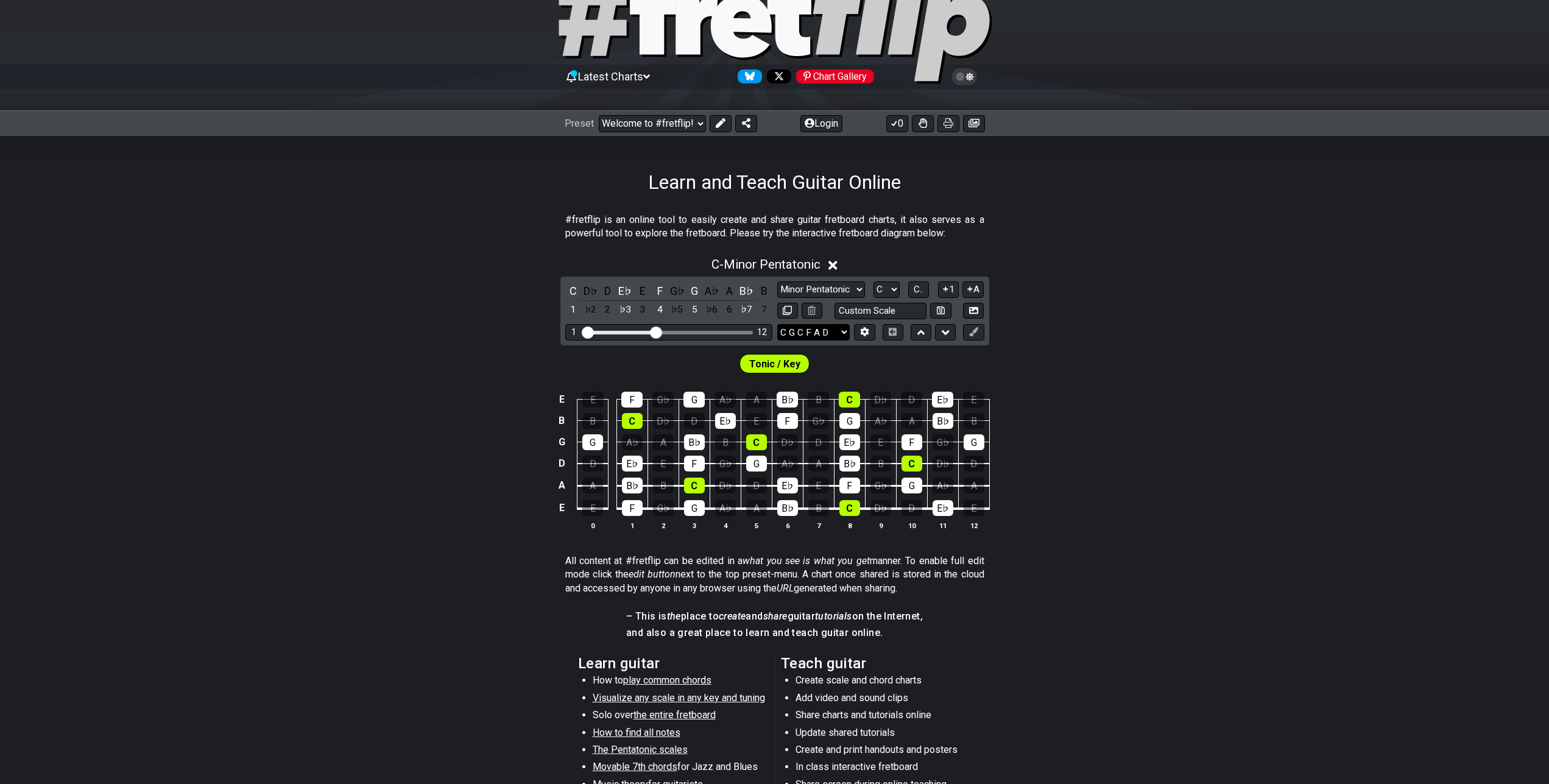
click option "C G C F A D" at bounding box center [0, 0] width 0 height 0
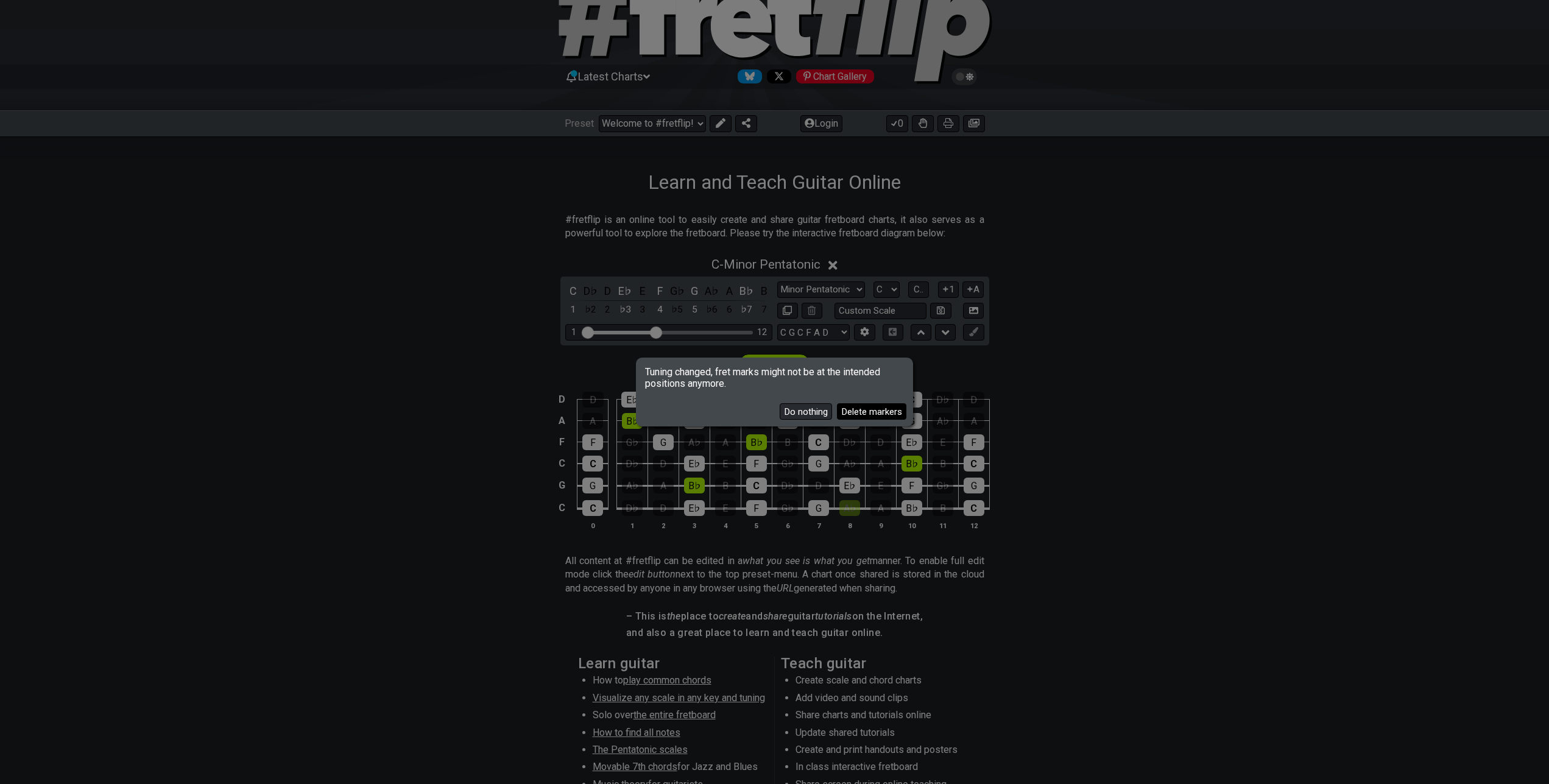
click at [844, 414] on button "Delete markers" at bounding box center [871, 411] width 70 height 17
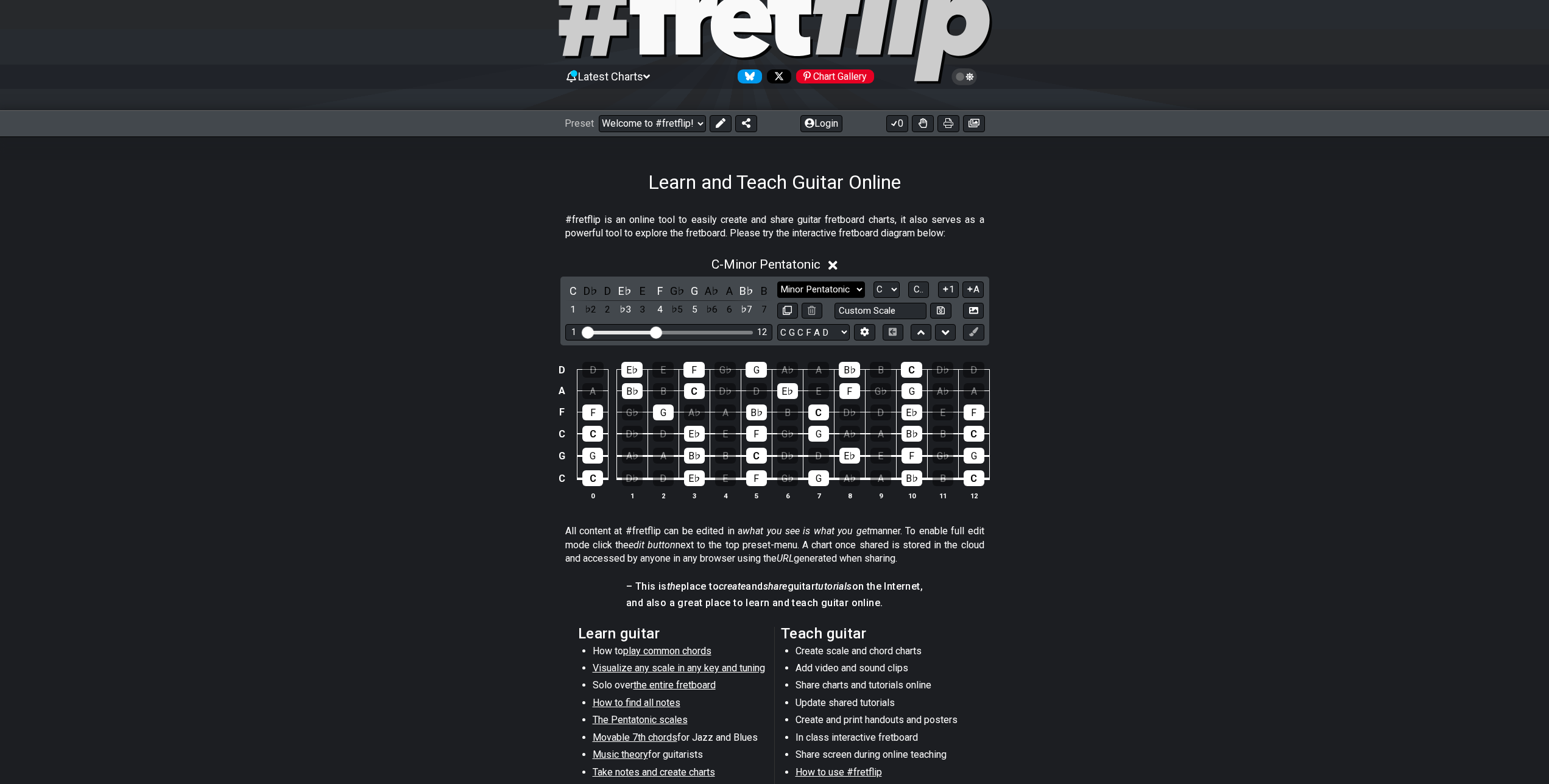
click at [777, 281] on select "Minor Pentatonic Click to edit Minor Pentatonic Major Pentatonic Minor Blues Ma…" at bounding box center [821, 289] width 88 height 17
select select "Phrygian"
click option "Phrygian" at bounding box center [0, 0] width 0 height 0
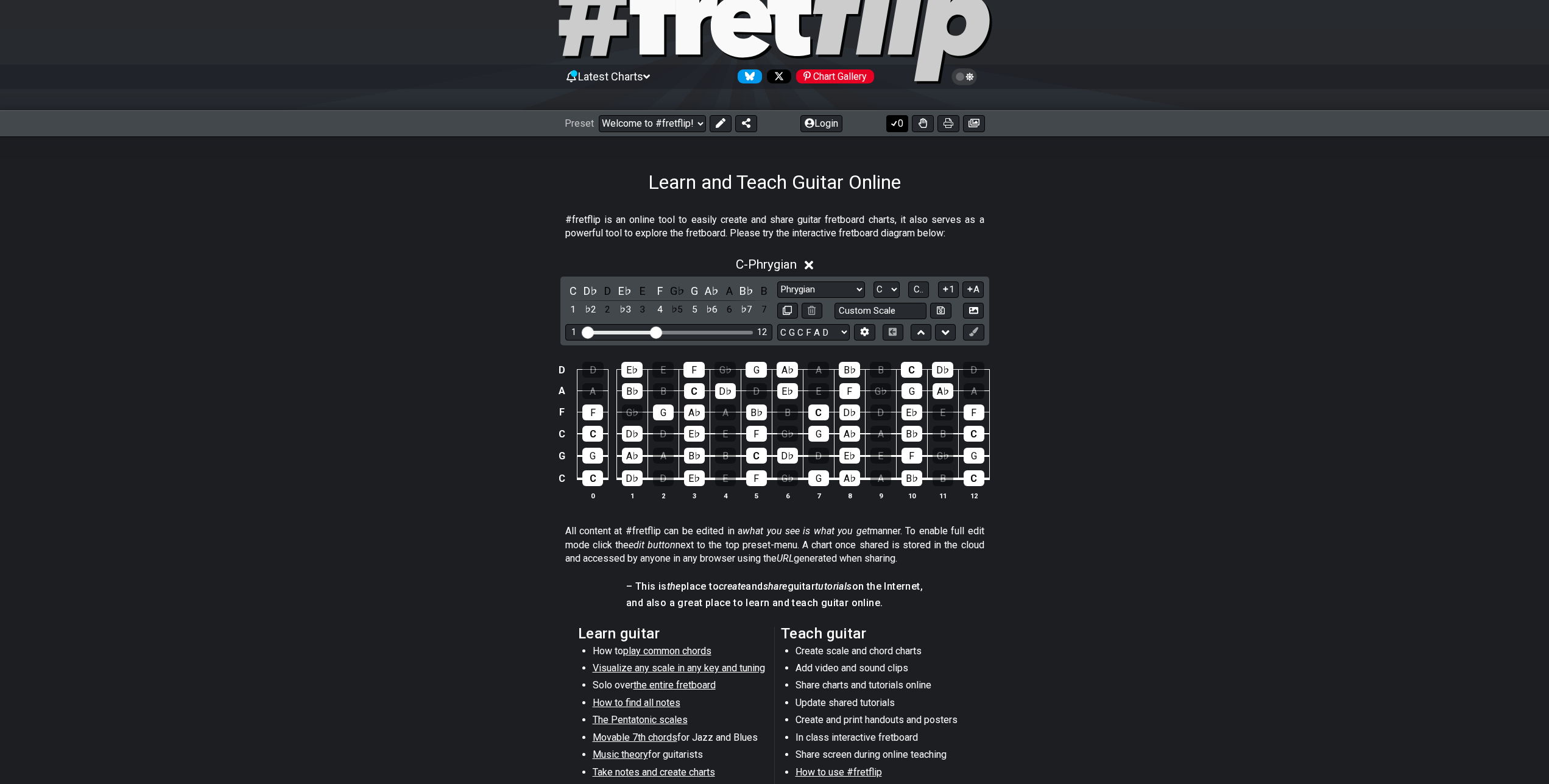
click at [900, 120] on button "0" at bounding box center [897, 123] width 22 height 17
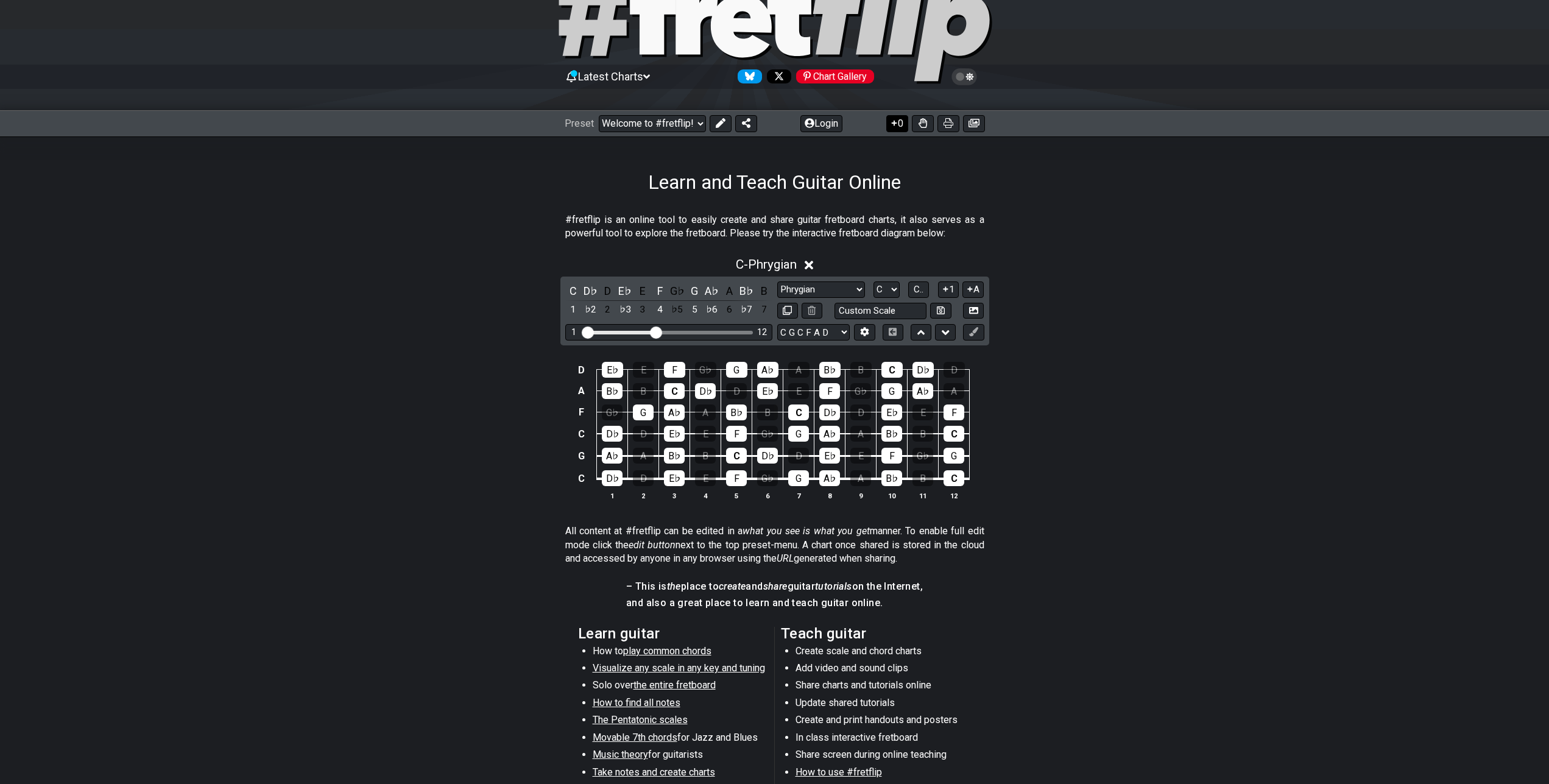
click at [897, 120] on icon at bounding box center [894, 122] width 12 height 10
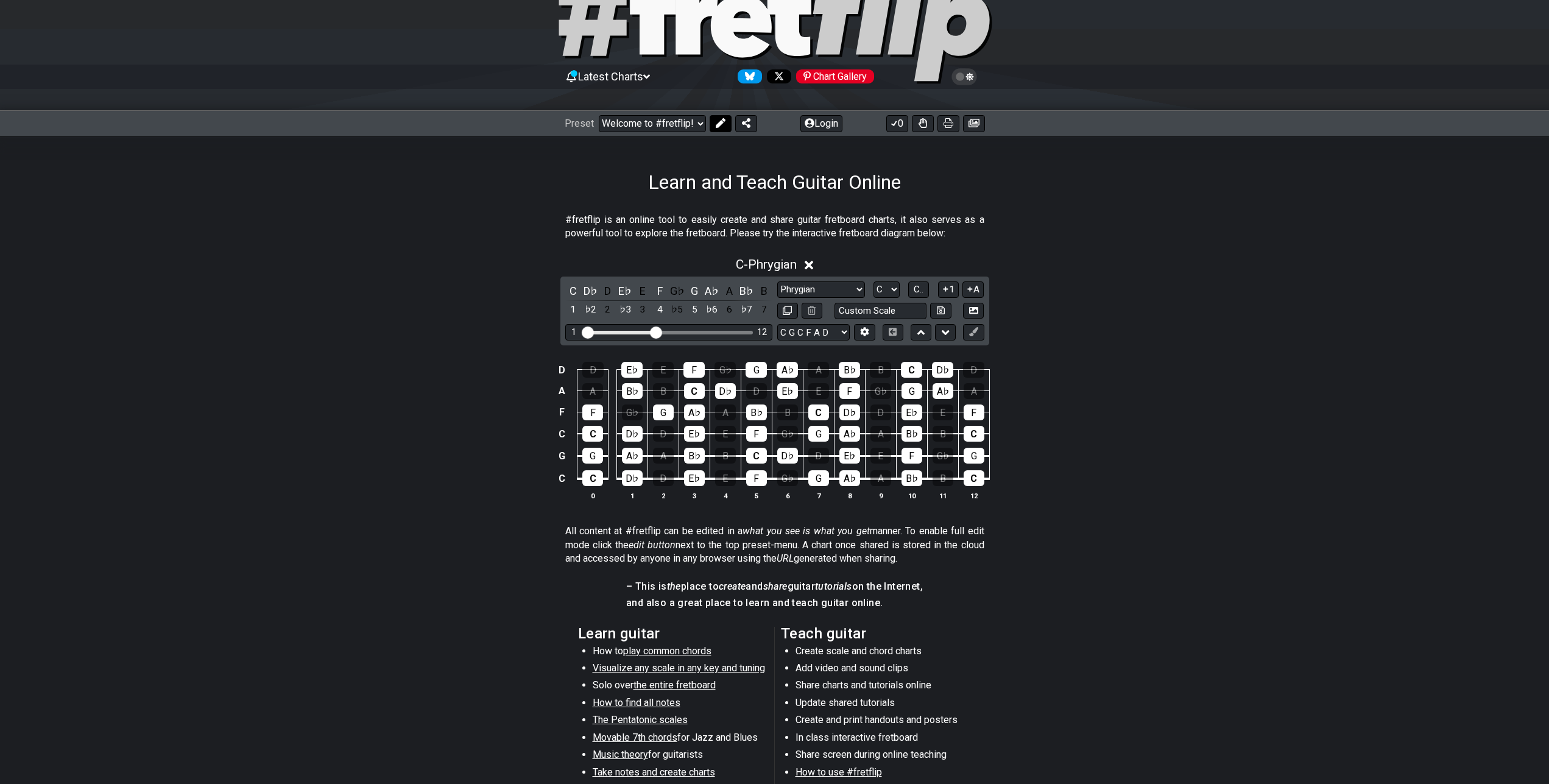
click at [723, 124] on icon at bounding box center [720, 122] width 10 height 10
click at [799, 122] on icon at bounding box center [795, 122] width 10 height 10
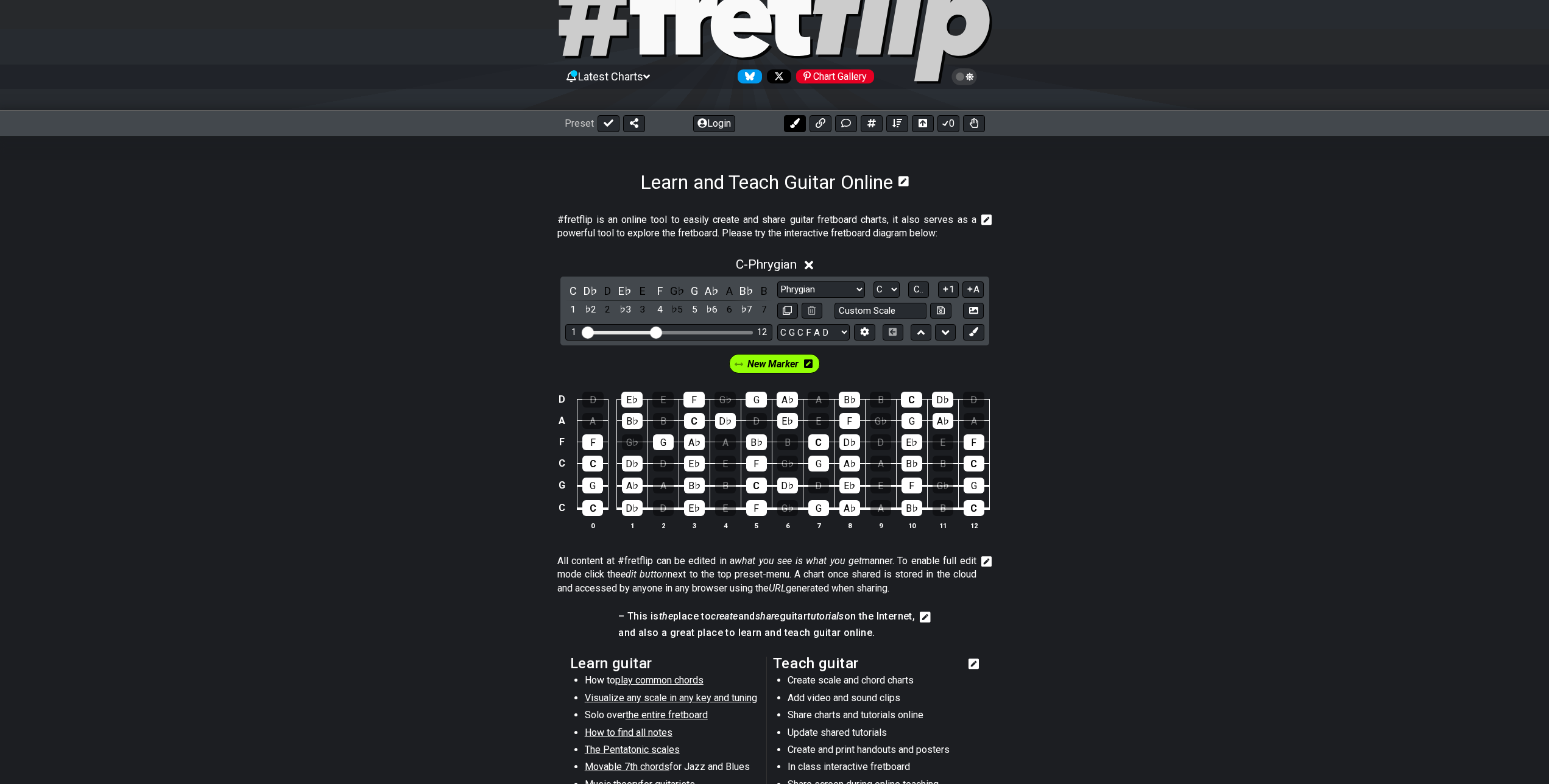
click at [799, 122] on icon at bounding box center [795, 122] width 10 height 10
click at [873, 125] on icon at bounding box center [872, 123] width 9 height 9
select select "A"
select select "E A D G B E"
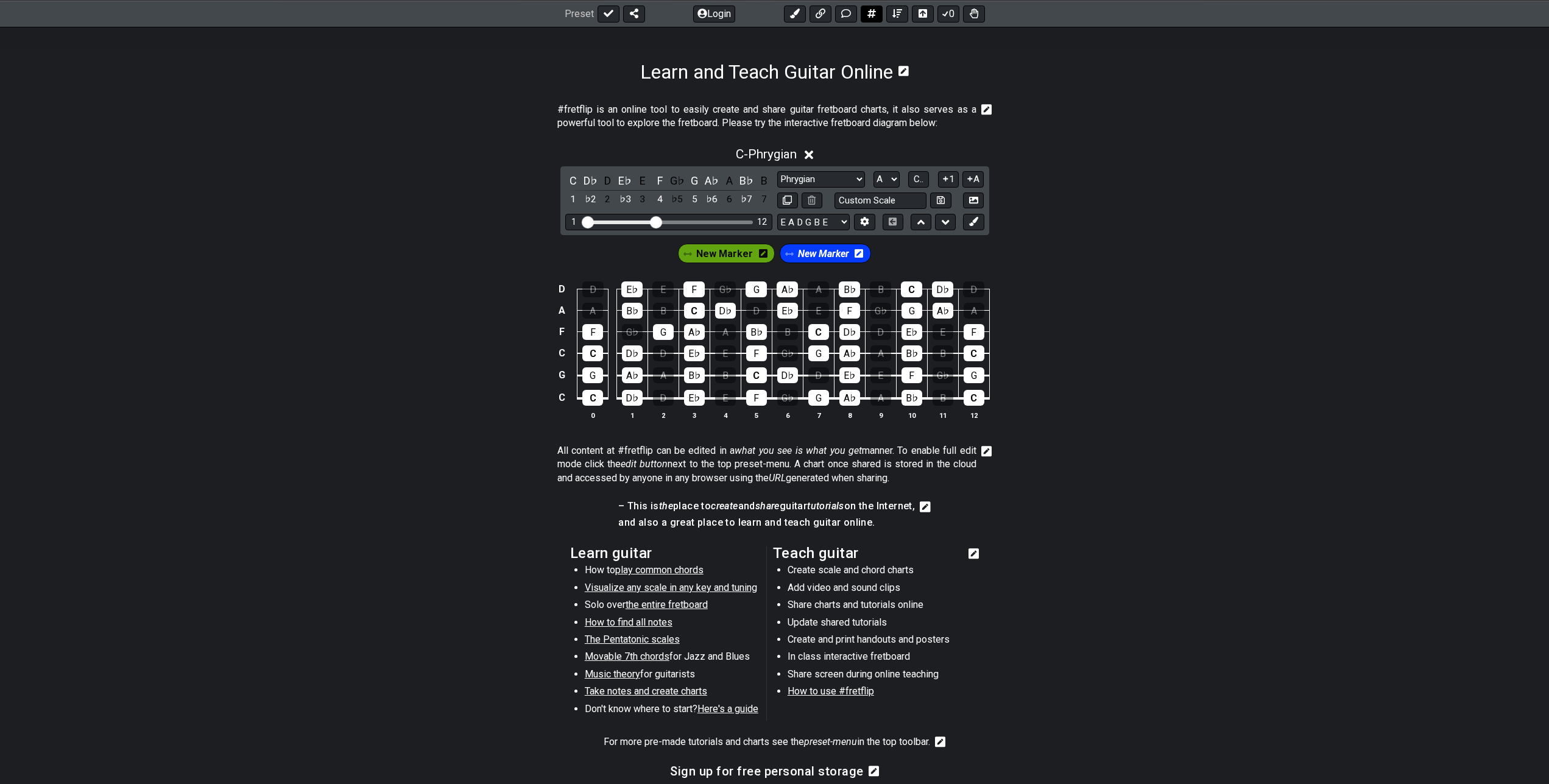
select select "New Scale"
select select "Phrygian"
select select "C"
select select "C G C F A D"
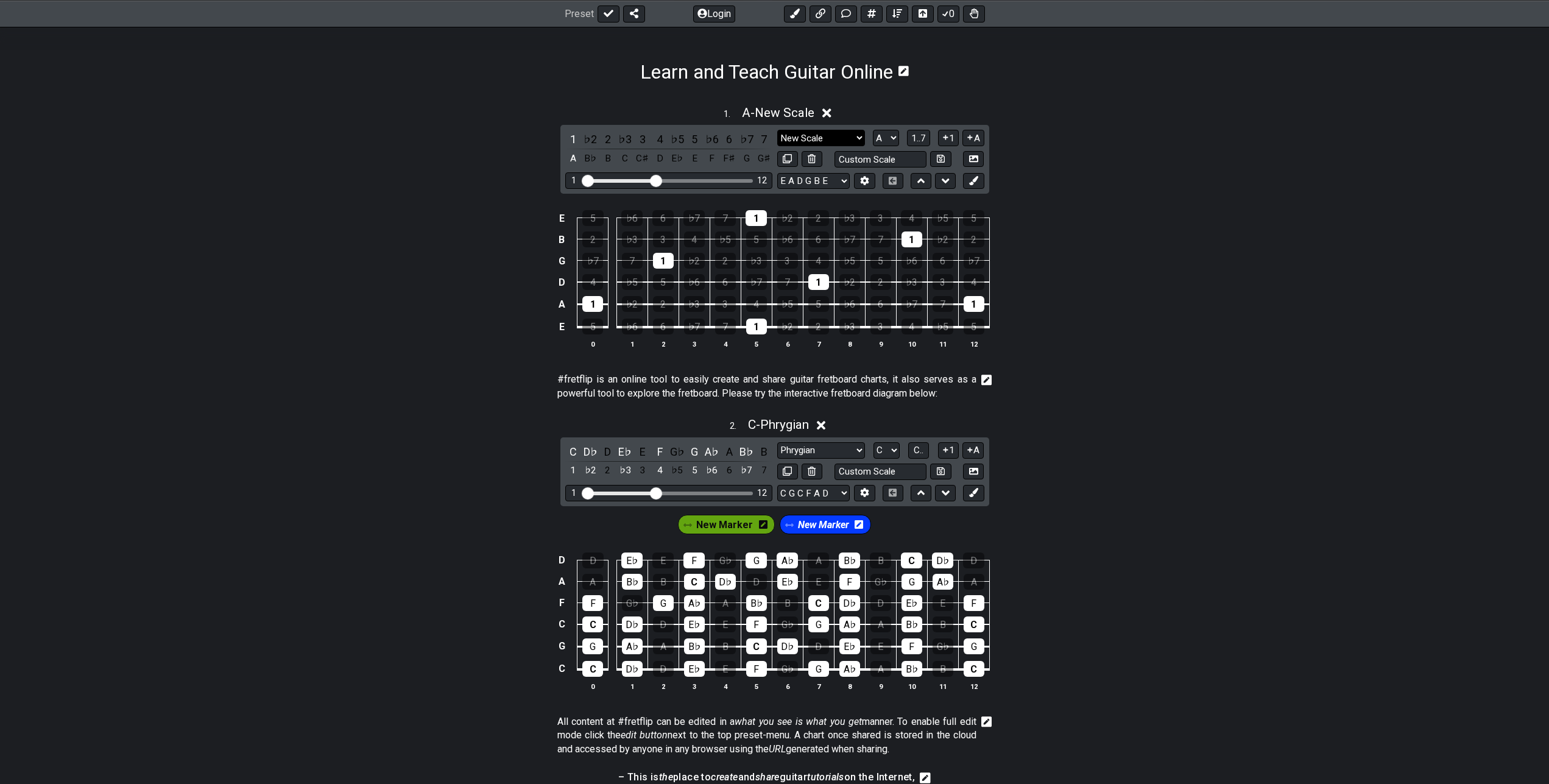
click at [777, 129] on select "New Scale New Scale Minor Pentatonic Major Pentatonic Minor Blues Major Blues M…" at bounding box center [821, 137] width 88 height 17
click at [886, 87] on div "1 . A - New Scale 1 ♭2 2 ♭3 3 4 ♭5 5 ♭6 6 ♭7 7 A B♭ B C C♯ D E♭ E F F♯ G G♯ New…" at bounding box center [774, 584] width 1549 height 1002
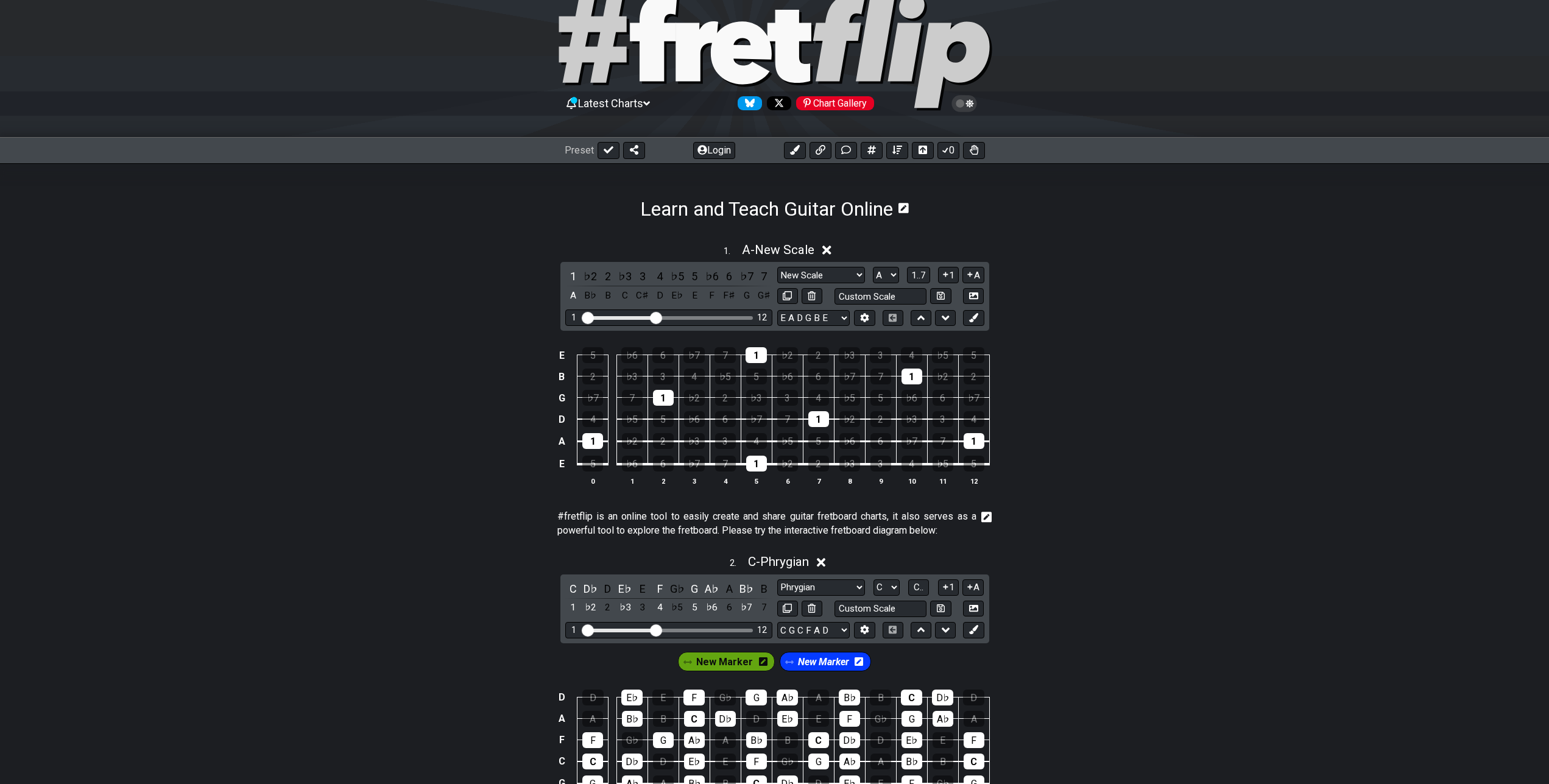
scroll to position [0, 0]
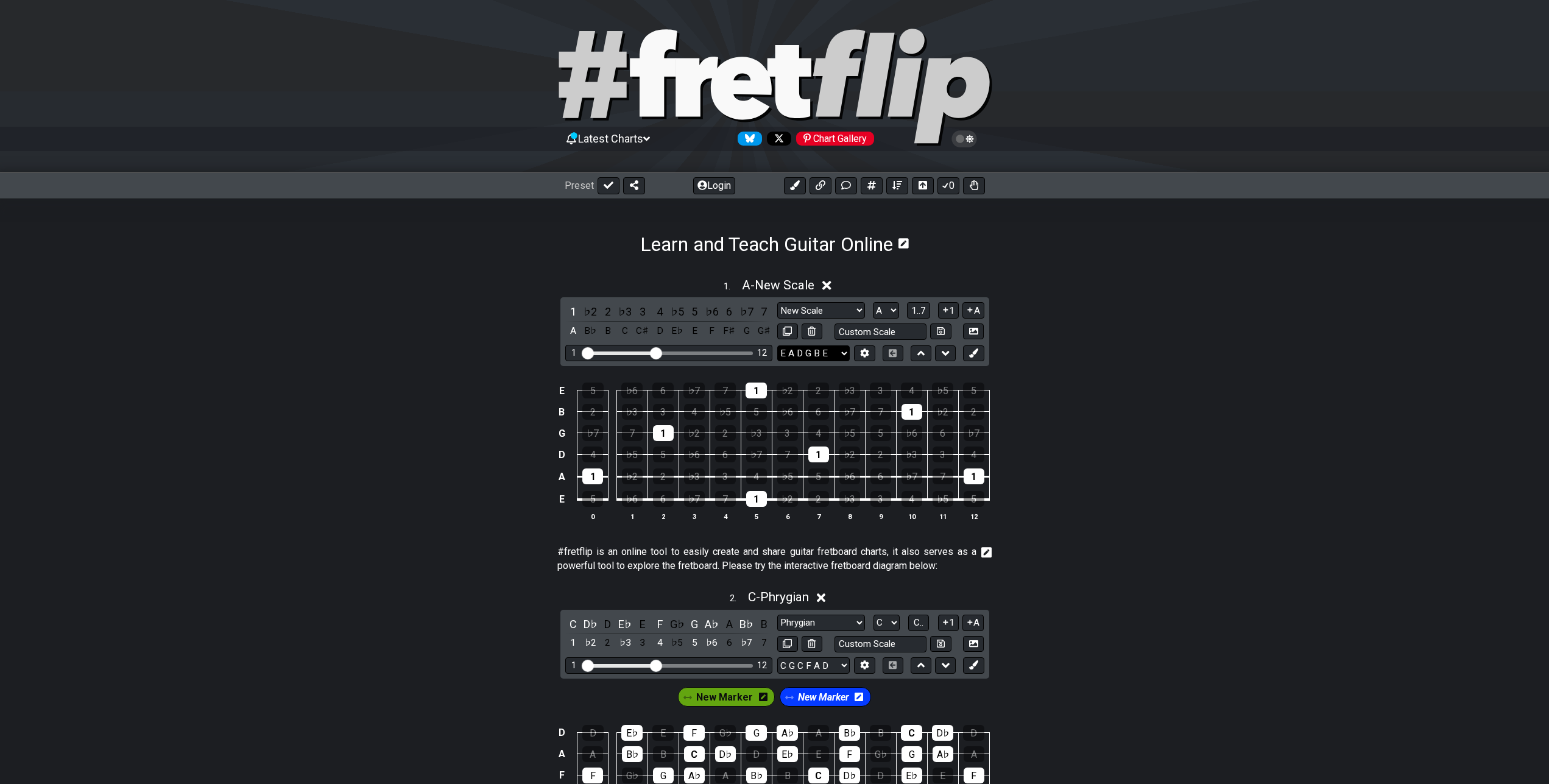
click at [777, 345] on select "E A D G B E E A D G B E E A D G B E B E A D F♯ B A D G C E A D A D G B E E♭ A♭ …" at bounding box center [813, 353] width 72 height 17
select select "C G C F A D"
click option "C G C F A D" at bounding box center [0, 0] width 0 height 0
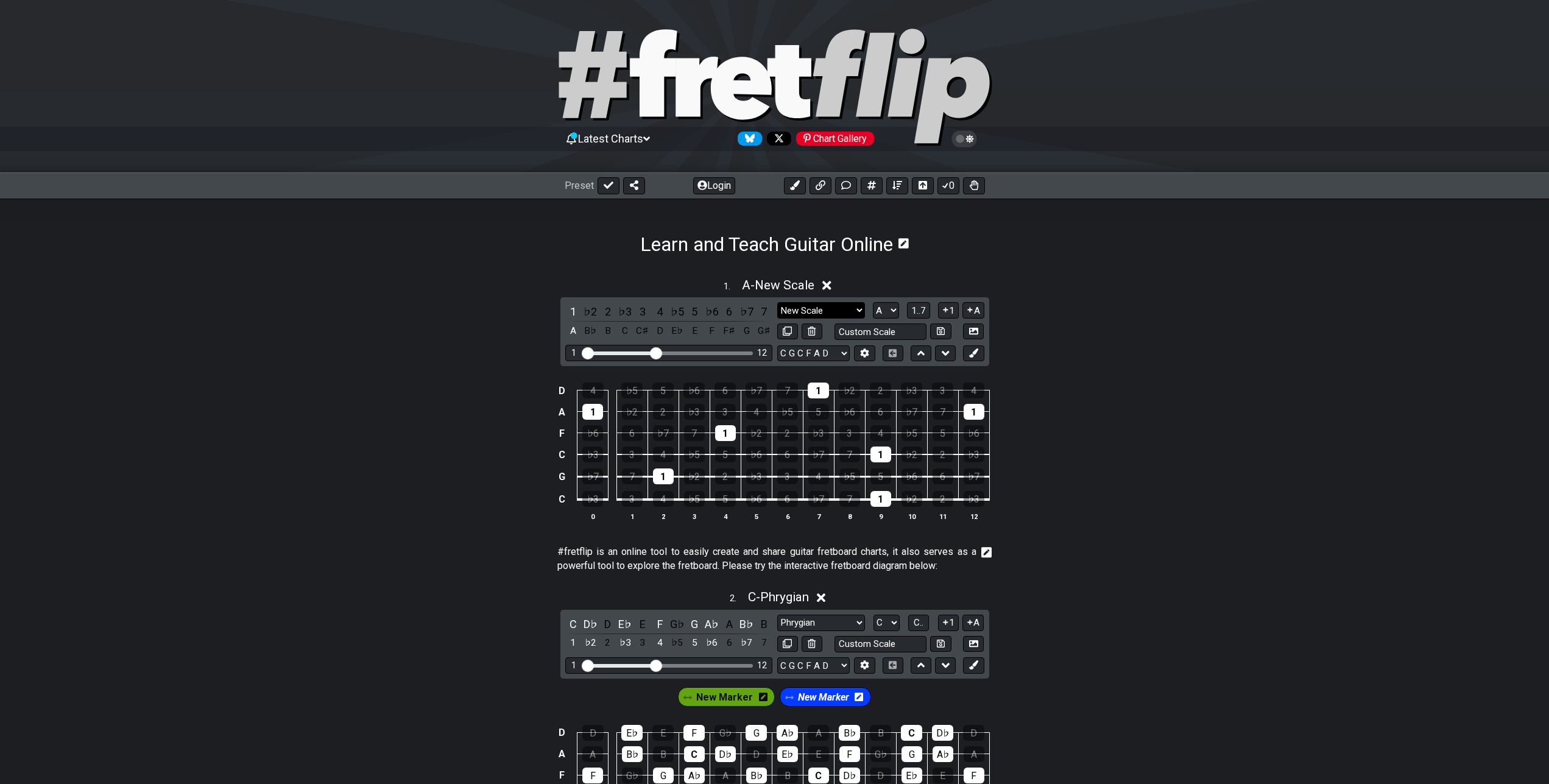
click at [777, 302] on select "New Scale New Scale Minor Pentatonic Major Pentatonic Minor Blues Major Blues M…" at bounding box center [821, 310] width 88 height 17
select select "Phrygian"
click option "Phrygian" at bounding box center [0, 0] width 0 height 0
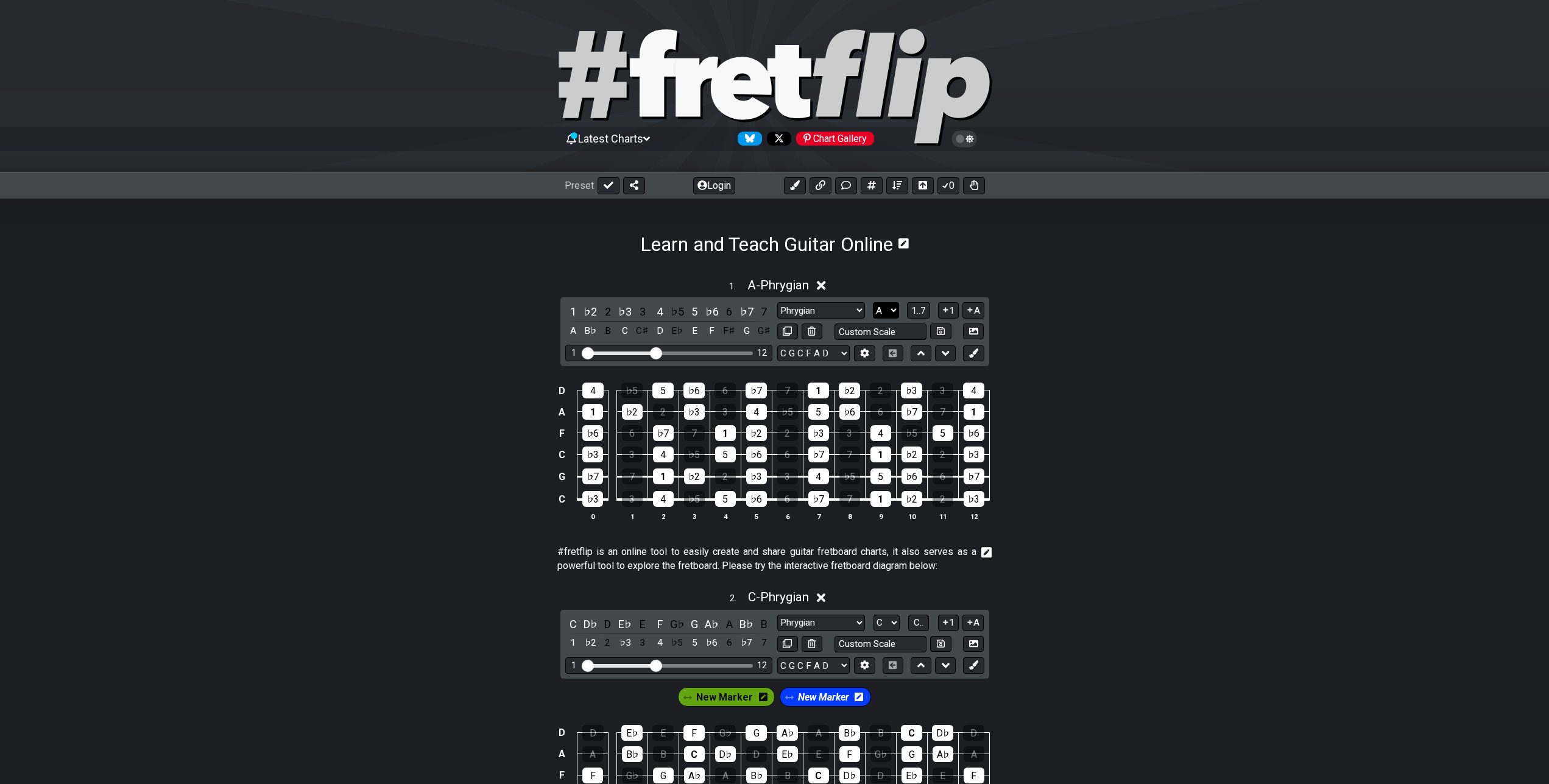
click at [873, 302] on select "A♭ A A♯ B♭ B C C♯ D♭ D D♯ E♭ E F F♯ G♭ G G♯" at bounding box center [886, 310] width 26 height 17
select select "C"
click option "C" at bounding box center [0, 0] width 0 height 0
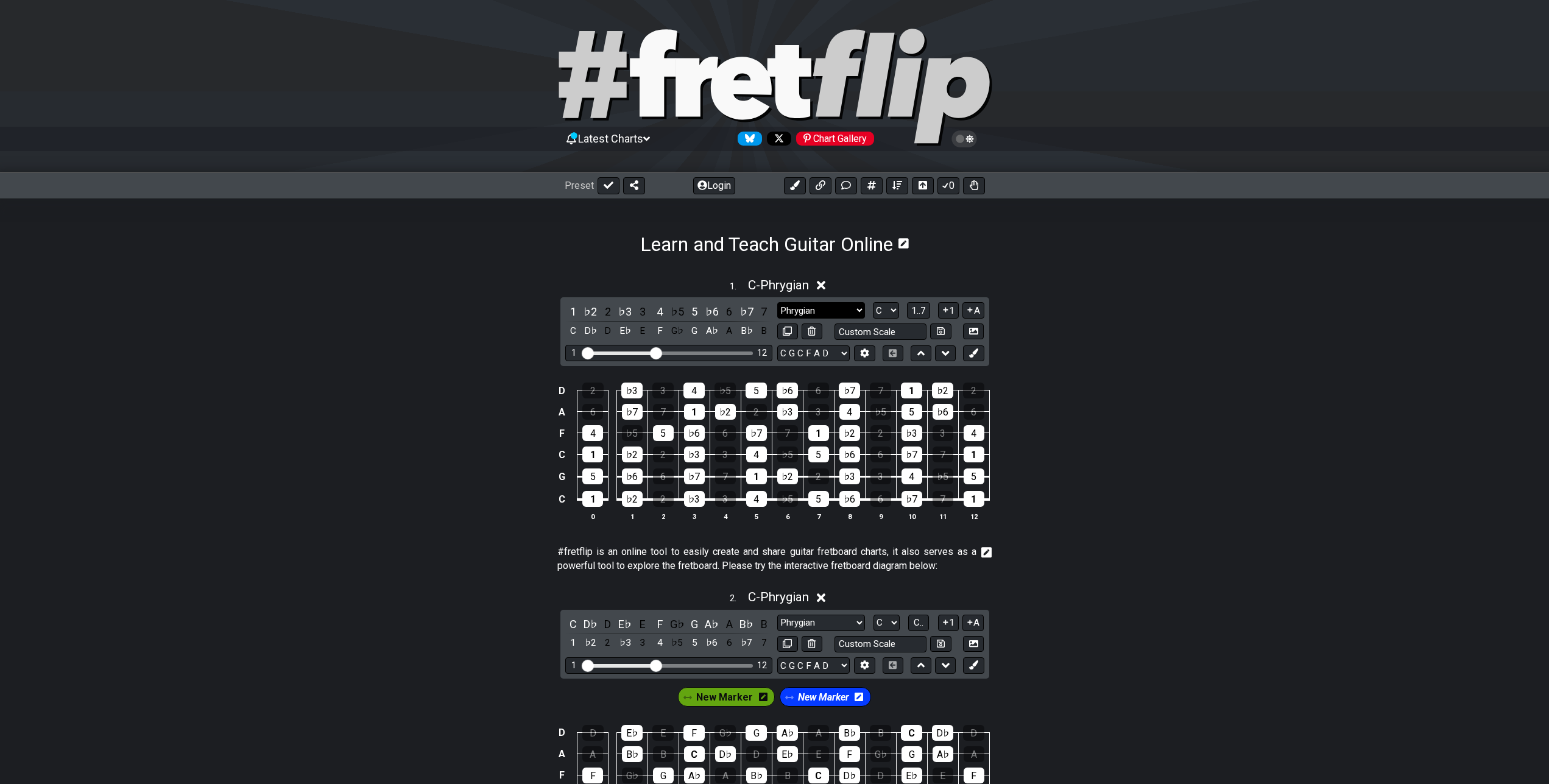
click at [777, 302] on select "New Scale New Scale Minor Pentatonic Major Pentatonic Minor Blues Major Blues M…" at bounding box center [821, 310] width 88 height 17
select select "Phrygian Dominant"
click option "Phrygian Dominant" at bounding box center [0, 0] width 0 height 0
click at [777, 302] on select "New Scale New Scale Minor Pentatonic Major Pentatonic Minor Blues Major Blues M…" at bounding box center [821, 310] width 88 height 17
click at [1078, 341] on div "1 . C - Phrygian Dominant 1 ♭2 2 ♭3 3 4 ♭5 5 ♭6 6 ♭7 7 C D♭ D E♭ E F G♭ G A♭ A …" at bounding box center [774, 404] width 1549 height 268
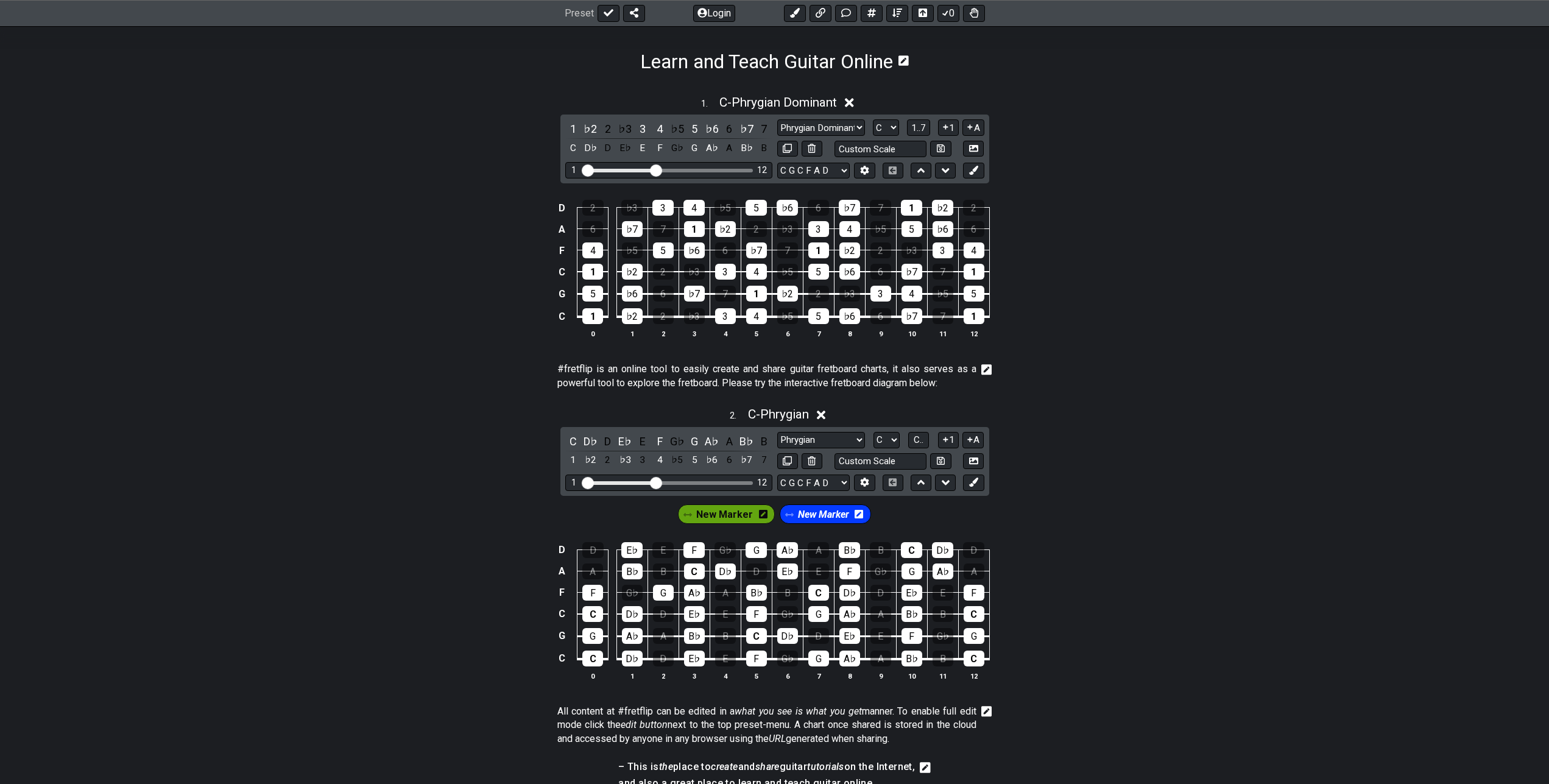
scroll to position [248, 0]
